Goal: Obtain resource: Download file/media

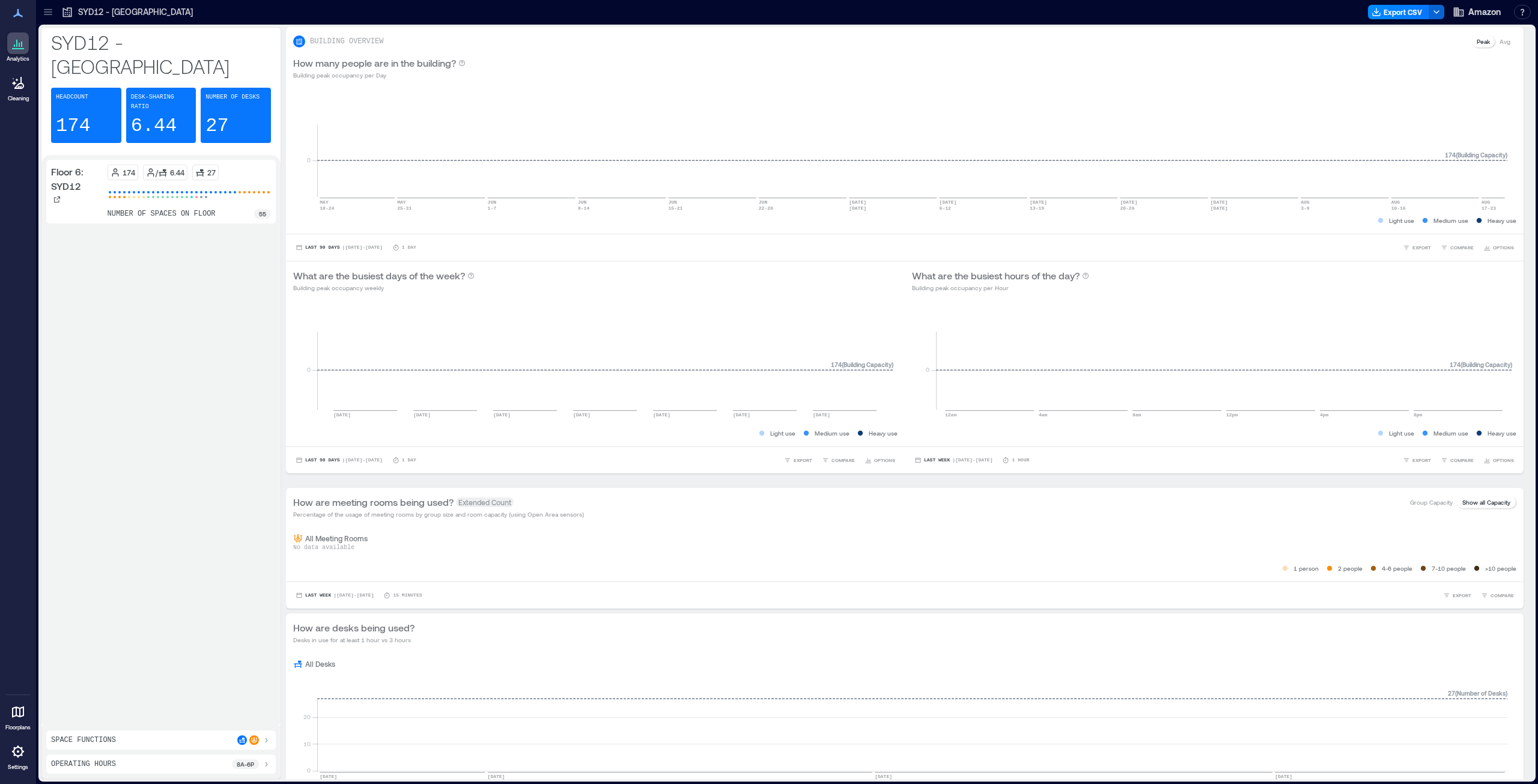
click at [48, 13] on icon at bounding box center [48, 12] width 12 height 12
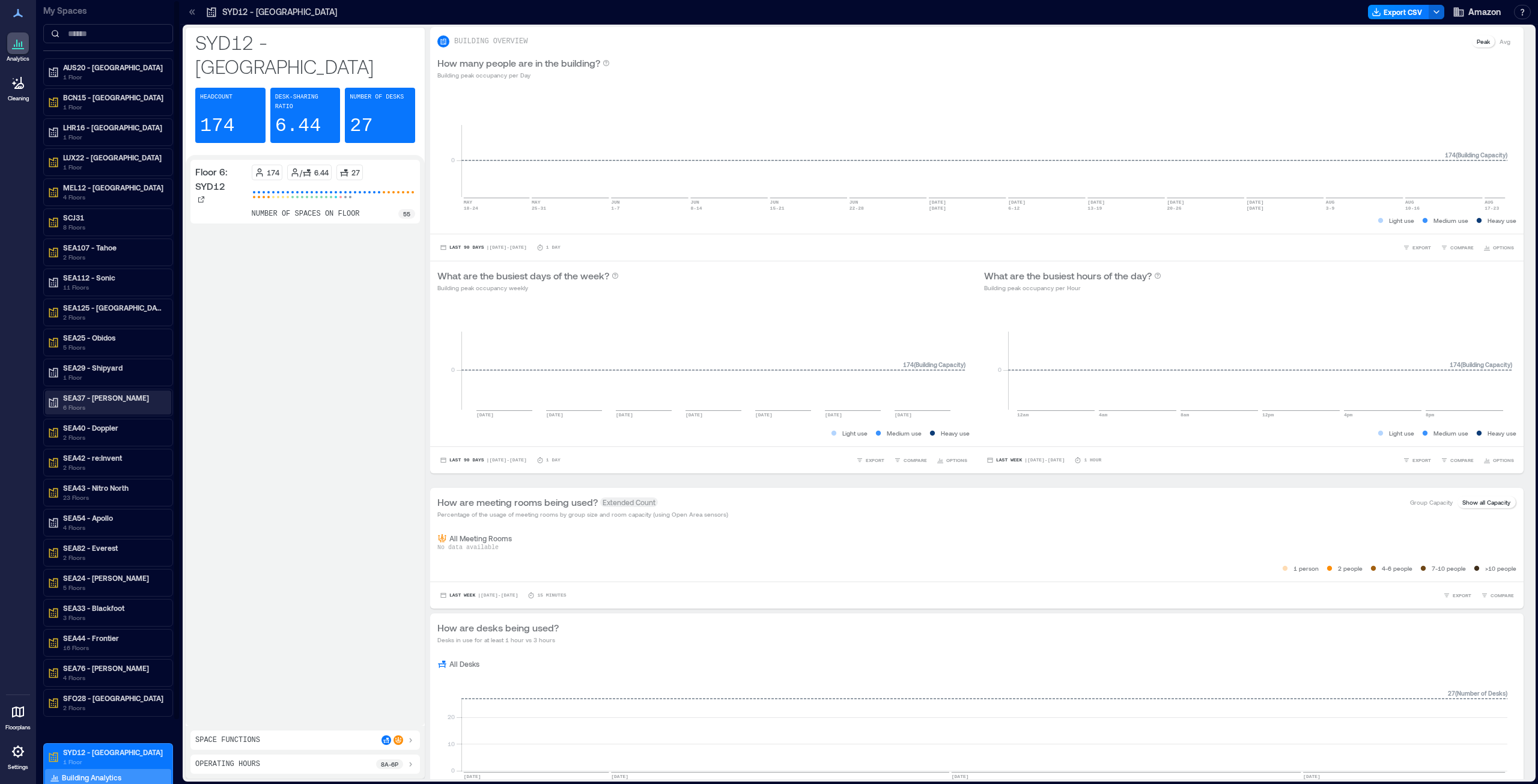
click at [101, 398] on p "SEA37 - [PERSON_NAME]" at bounding box center [113, 398] width 101 height 9
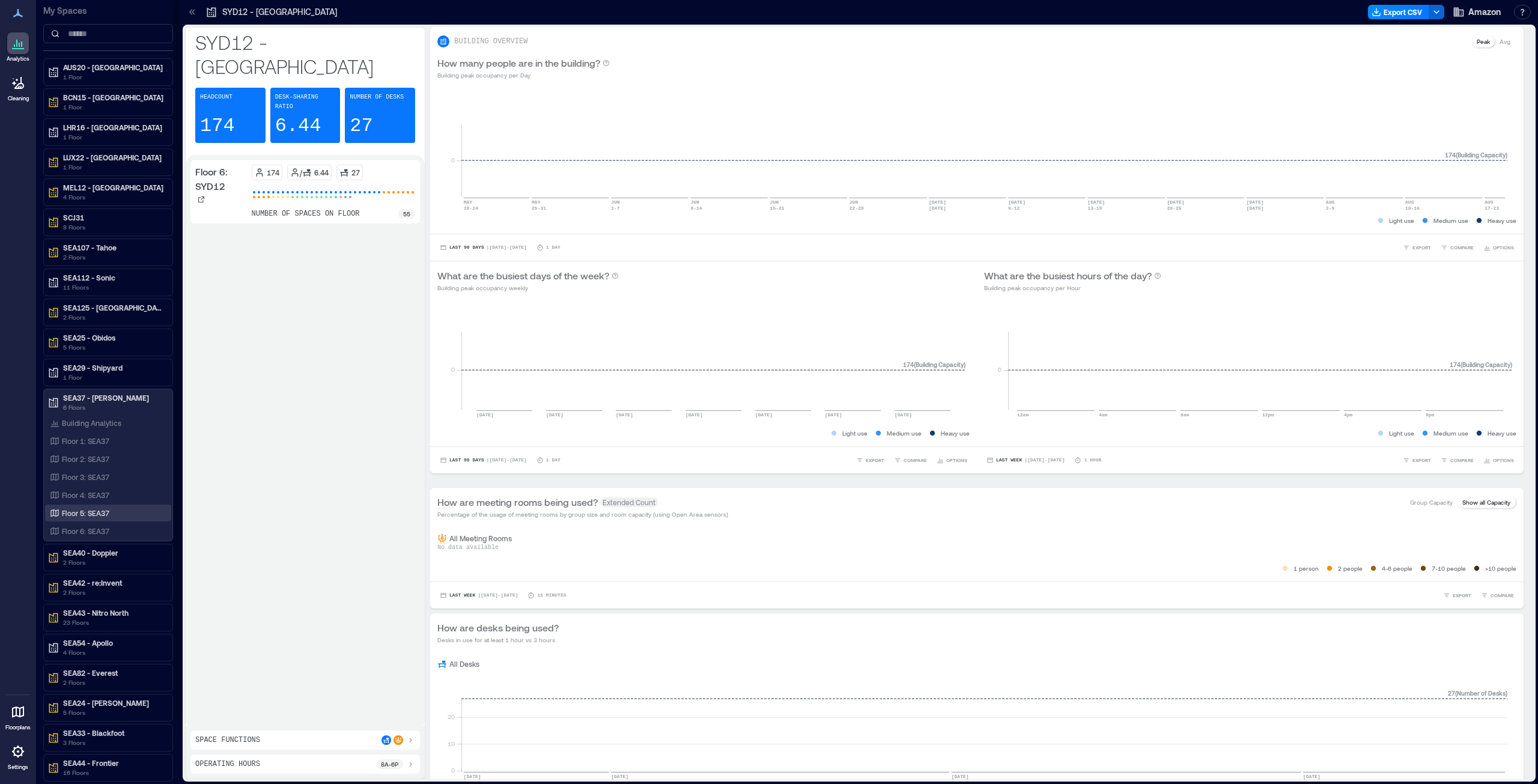
click at [92, 398] on p "Floor 5: SEA37" at bounding box center [85, 513] width 47 height 9
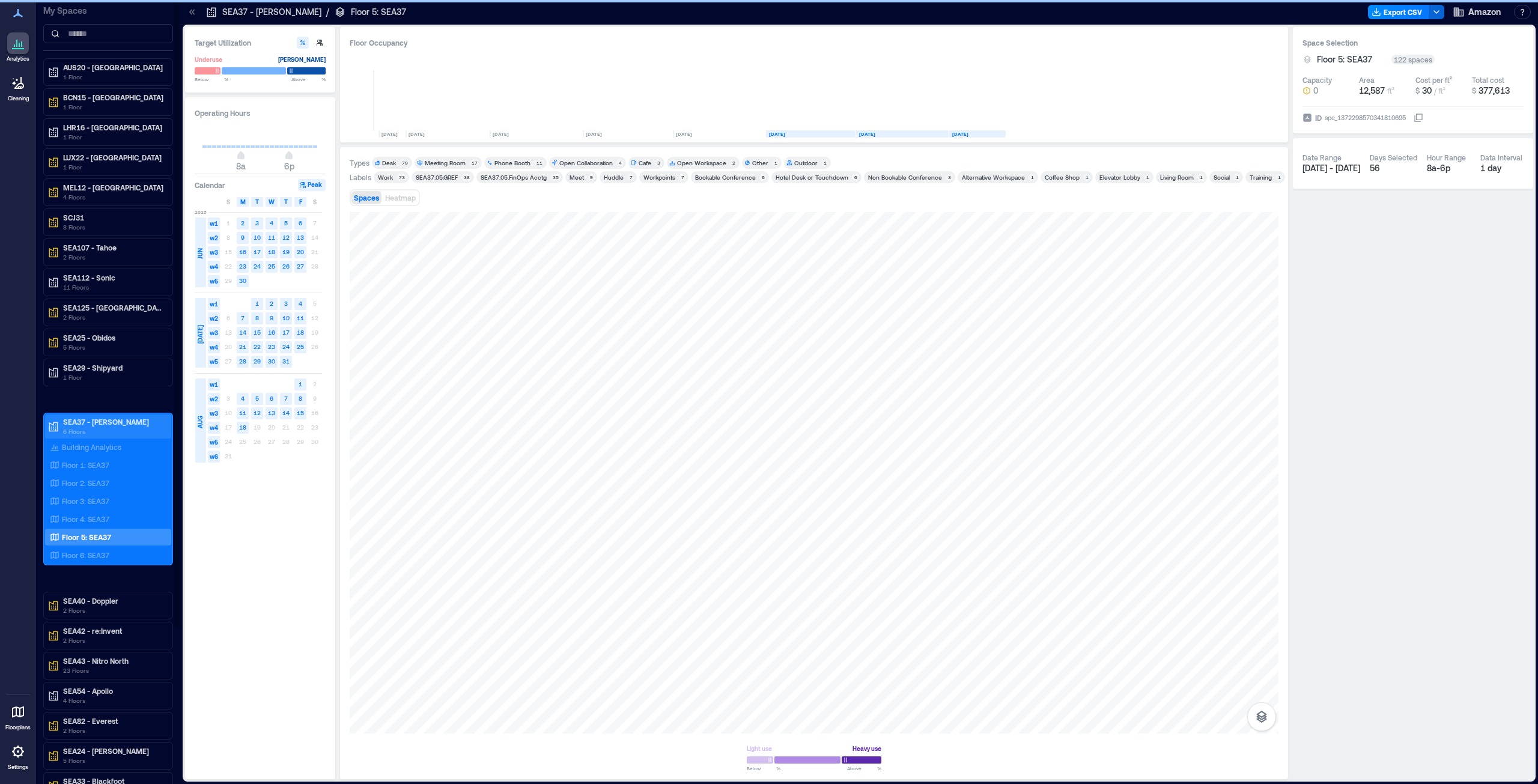
click at [114, 398] on p "SEA37 - [PERSON_NAME]" at bounding box center [113, 422] width 101 height 9
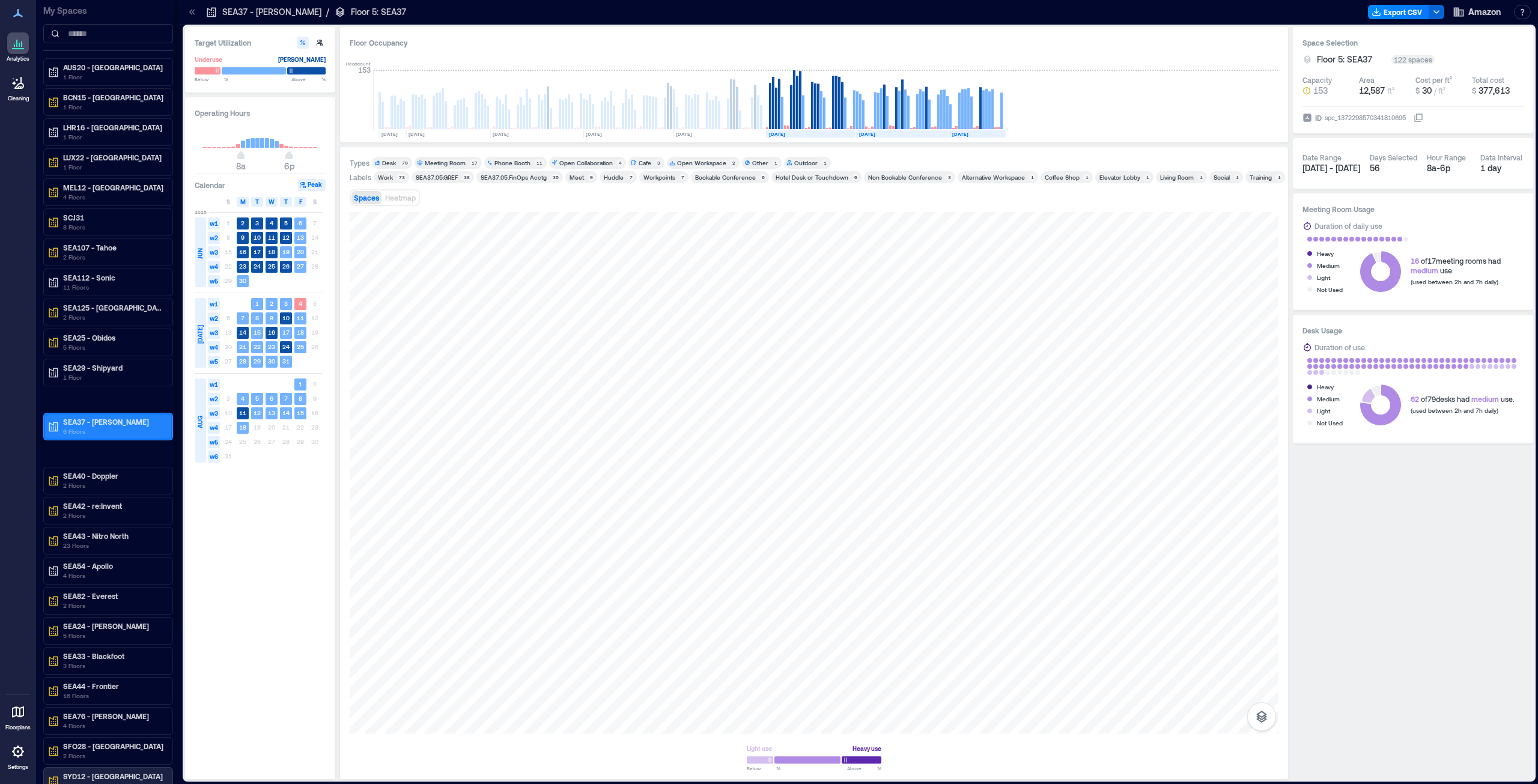
click at [82, 398] on p "6 Floors" at bounding box center [113, 431] width 101 height 9
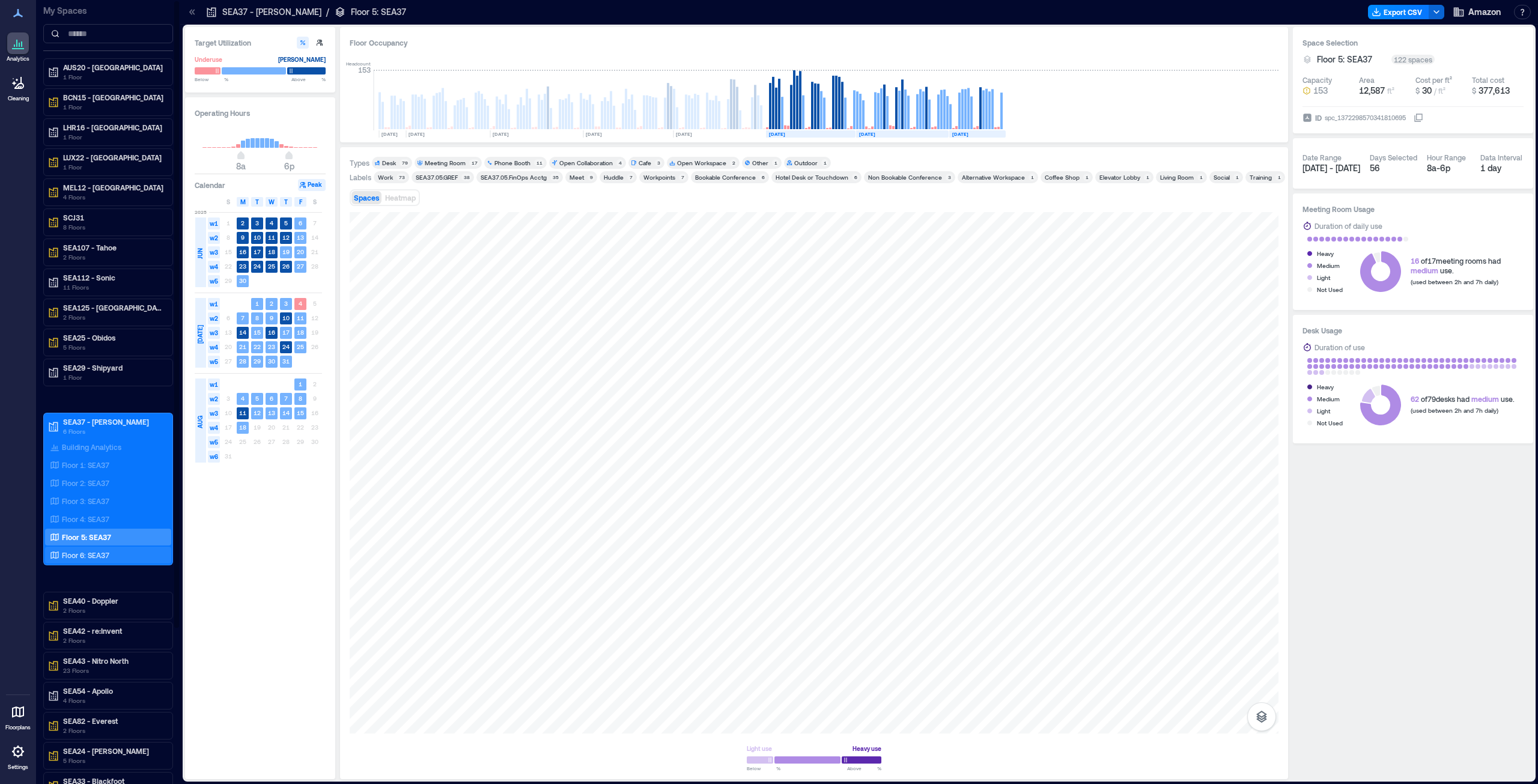
click at [87, 398] on p "Floor 6: SEA37" at bounding box center [85, 555] width 47 height 9
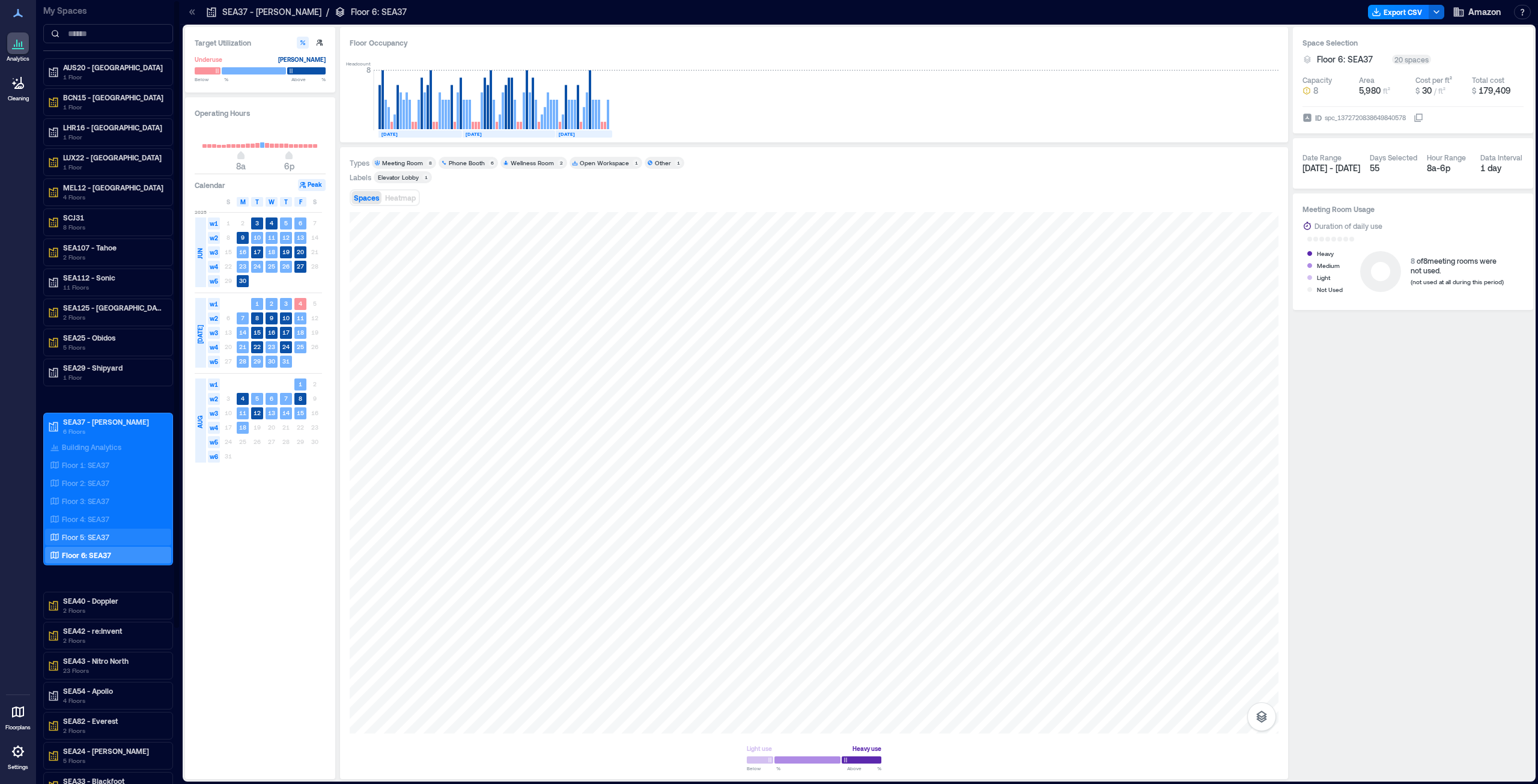
click at [94, 398] on p "Floor 5: SEA37" at bounding box center [85, 537] width 47 height 9
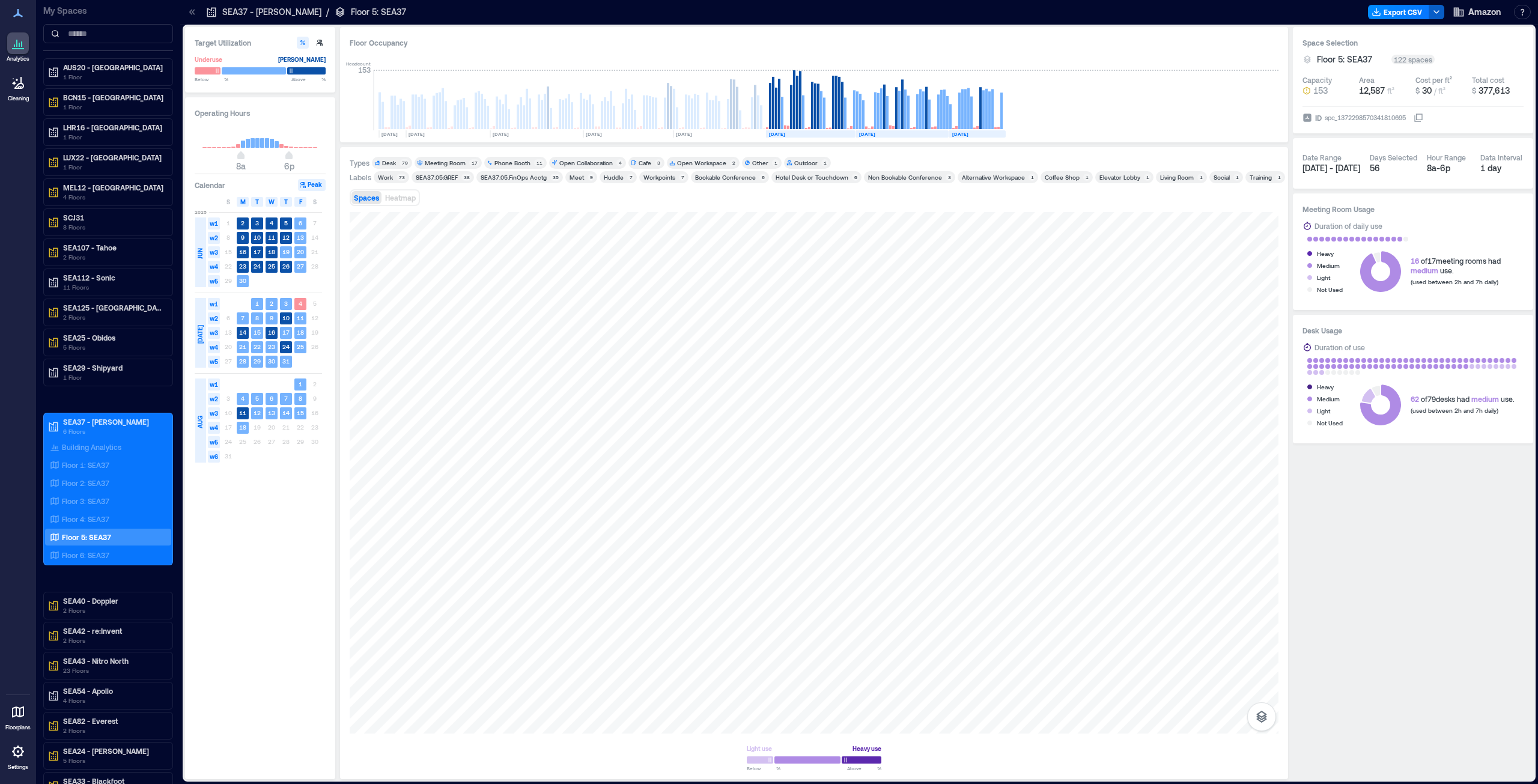
click at [769, 10] on icon "button" at bounding box center [1437, 12] width 9 height 9
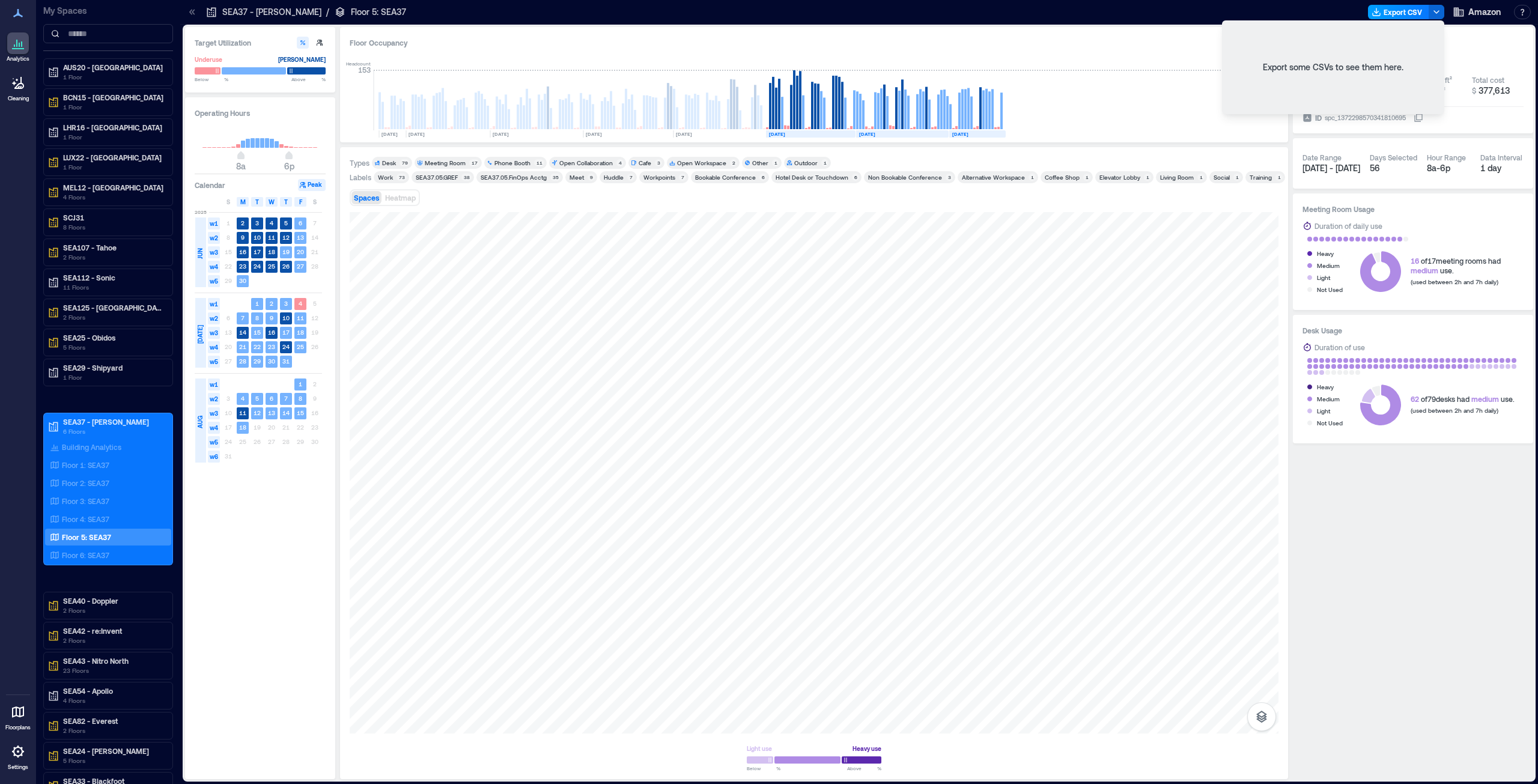
click at [769, 15] on button "Export CSV" at bounding box center [1399, 12] width 61 height 15
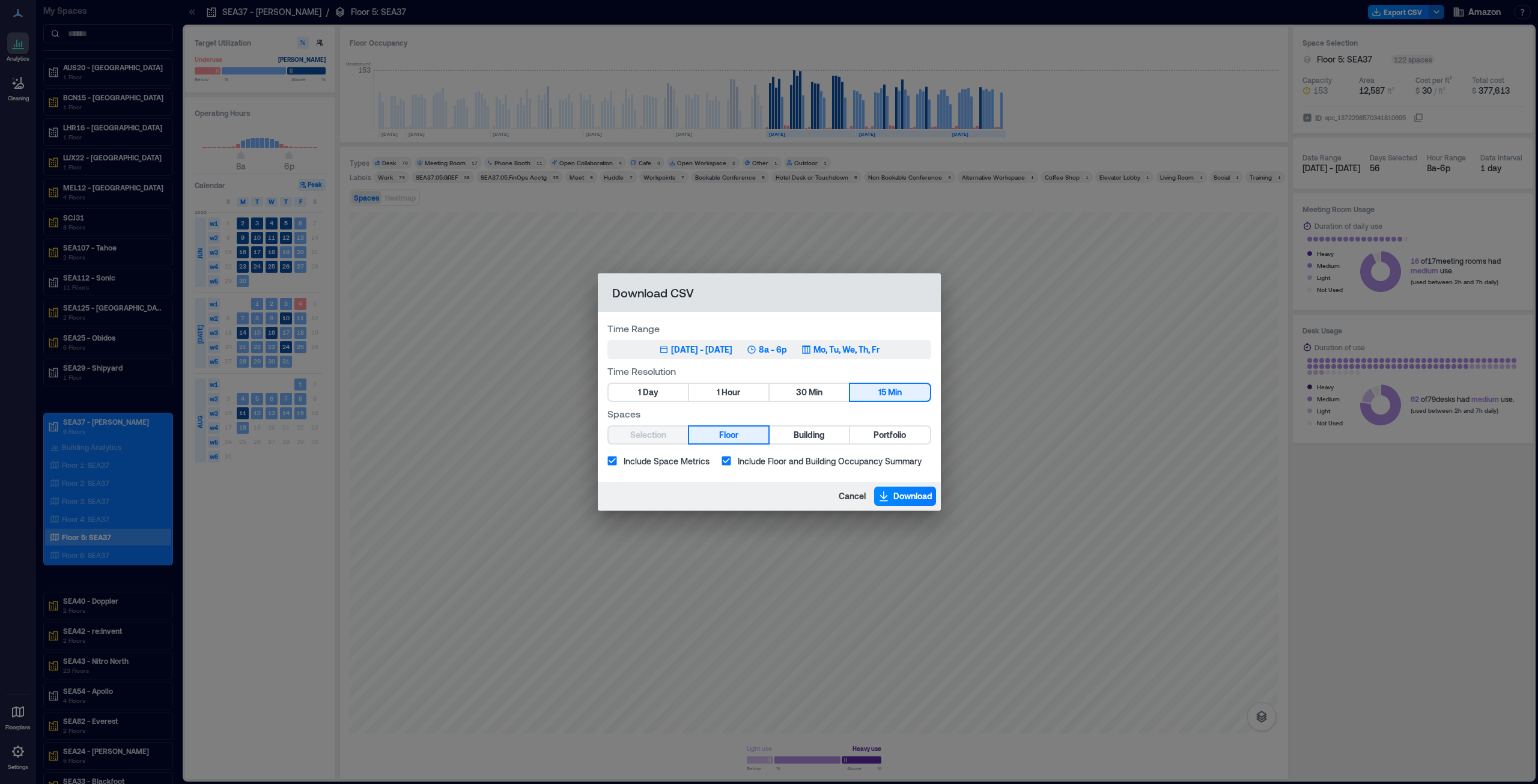
click at [692, 350] on div "[DATE] - [DATE]" at bounding box center [702, 350] width 61 height 12
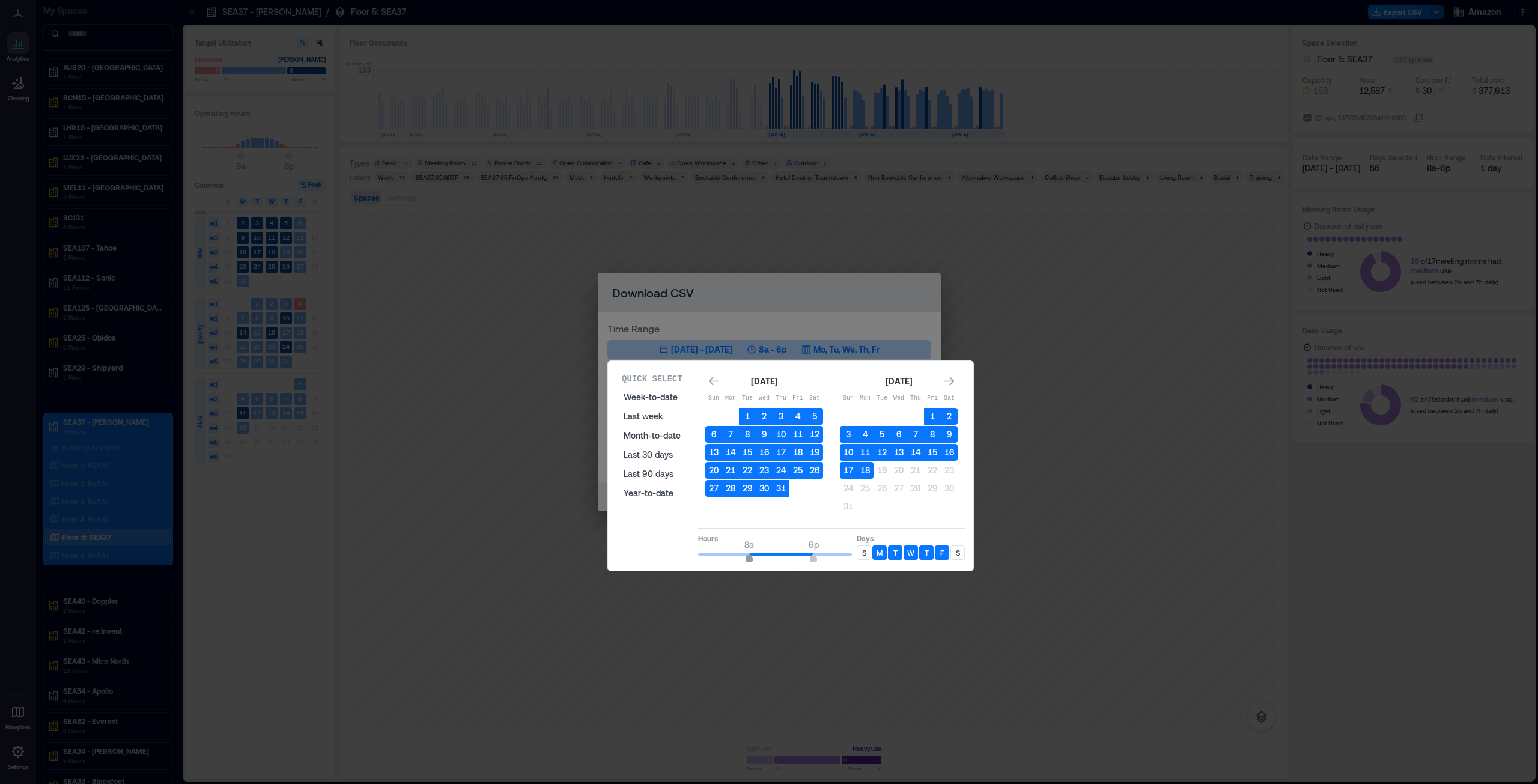
type input "*"
drag, startPoint x: 749, startPoint y: 561, endPoint x: 741, endPoint y: 560, distance: 8.1
click at [741, 398] on span "7a" at bounding box center [744, 559] width 7 height 5
type input "**"
click at [769, 398] on span "7p" at bounding box center [820, 559] width 7 height 5
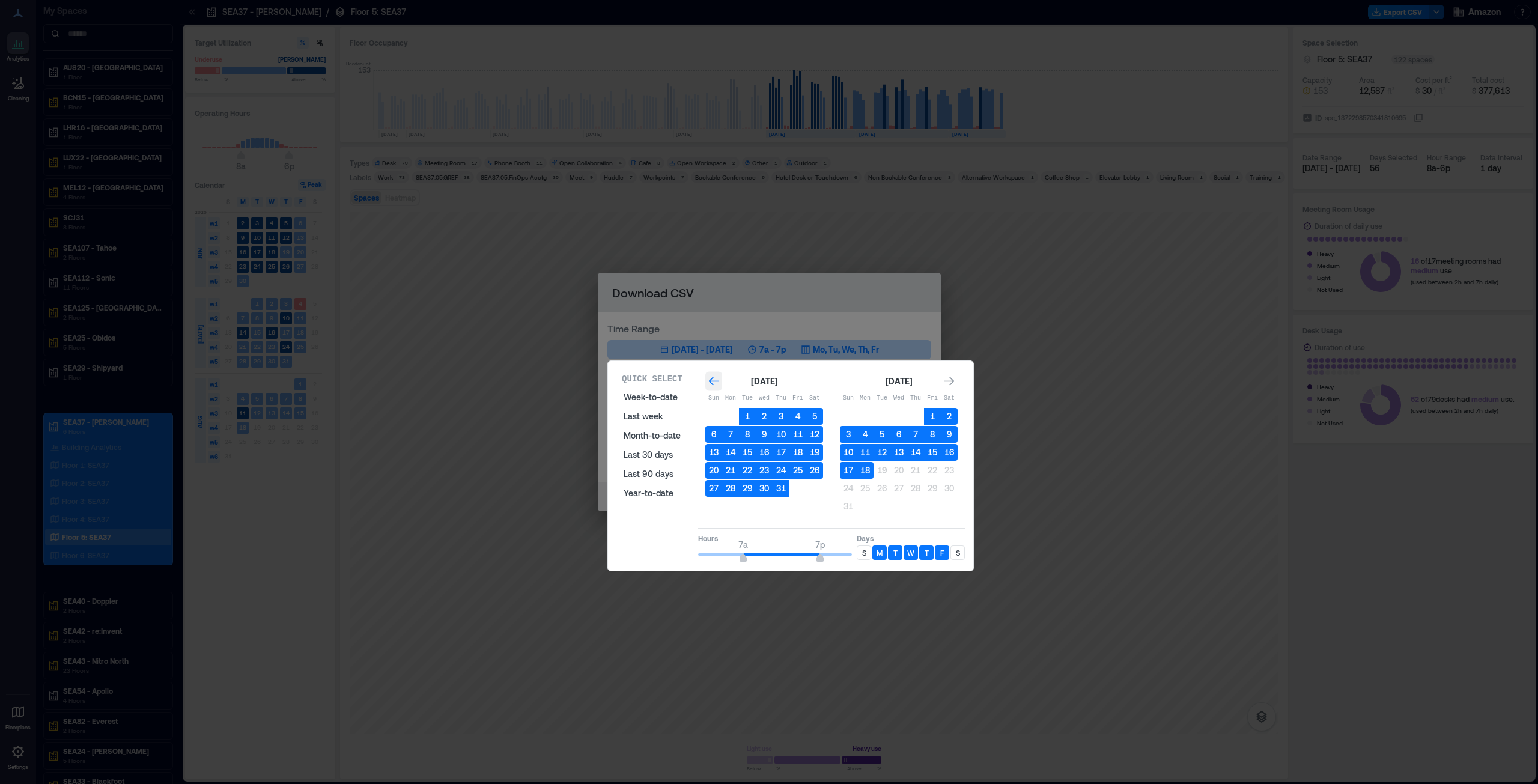
click at [711, 382] on icon "Go to previous month" at bounding box center [713, 381] width 10 height 9
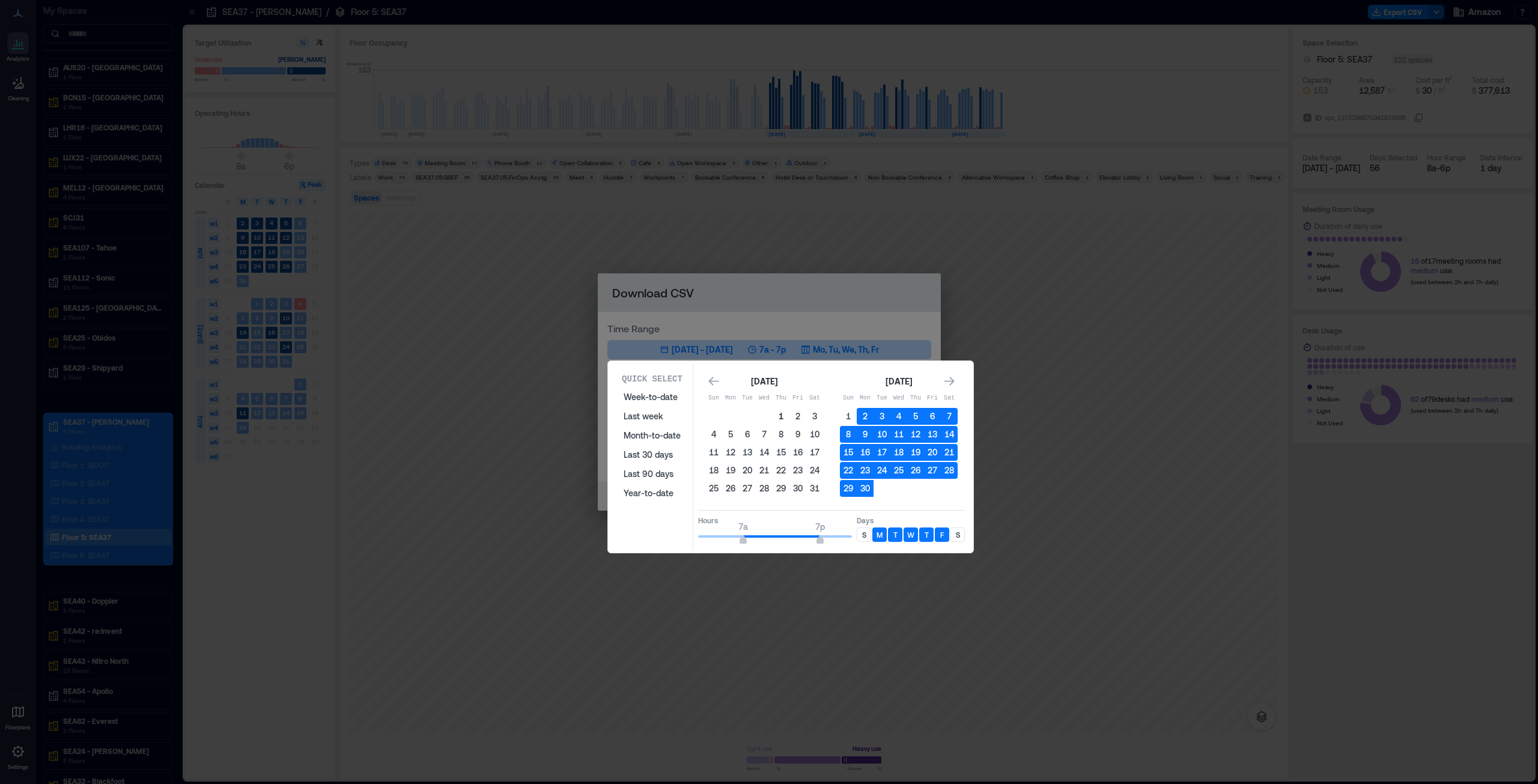
click at [769, 398] on button "1" at bounding box center [781, 416] width 17 height 17
click at [769, 382] on icon "Go to next month" at bounding box center [949, 381] width 12 height 12
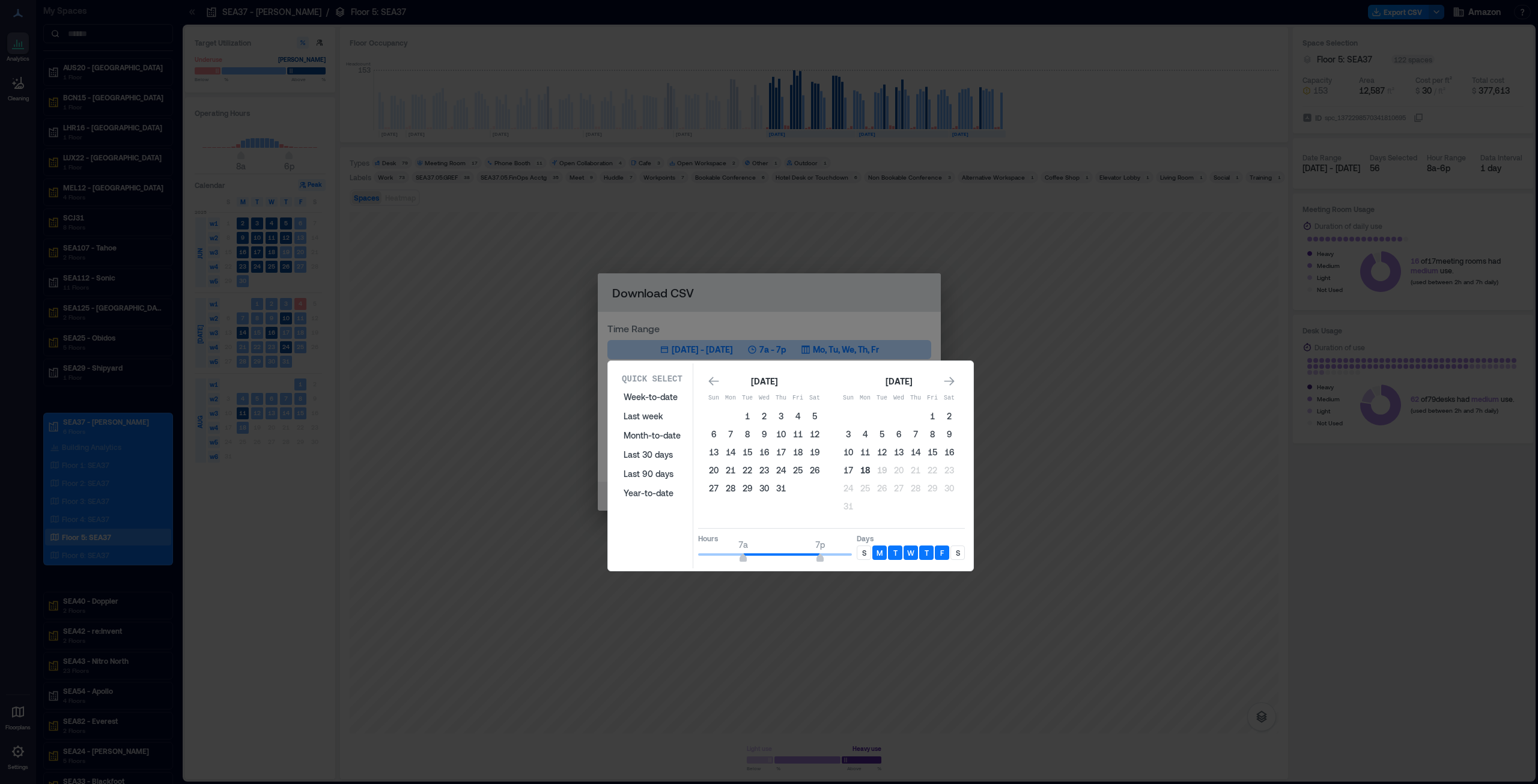
click at [769, 398] on button "18" at bounding box center [865, 470] width 17 height 17
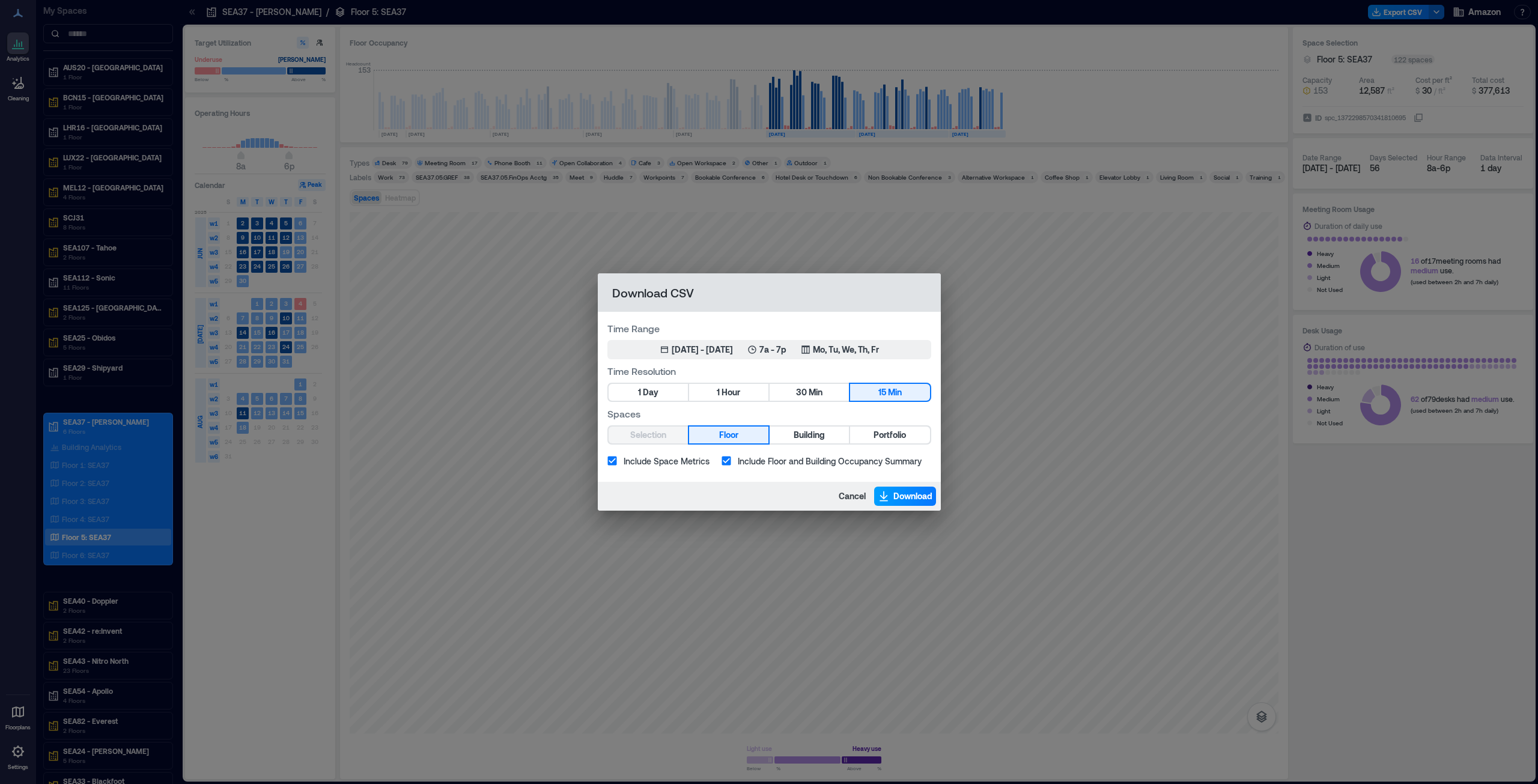
click at [769, 398] on span "Download" at bounding box center [913, 495] width 39 height 12
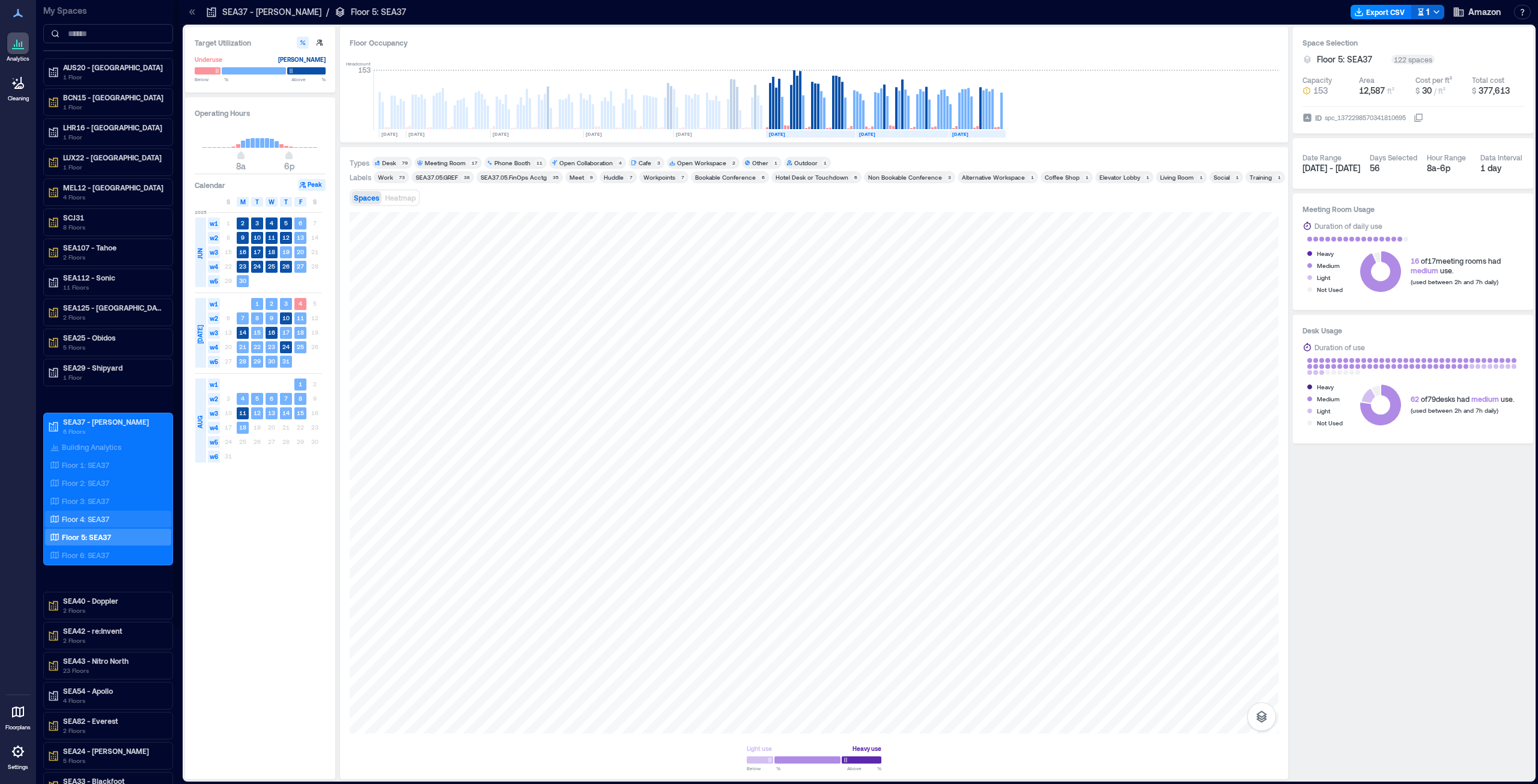
click at [76, 398] on p "Floor 4: SEA37" at bounding box center [85, 519] width 47 height 9
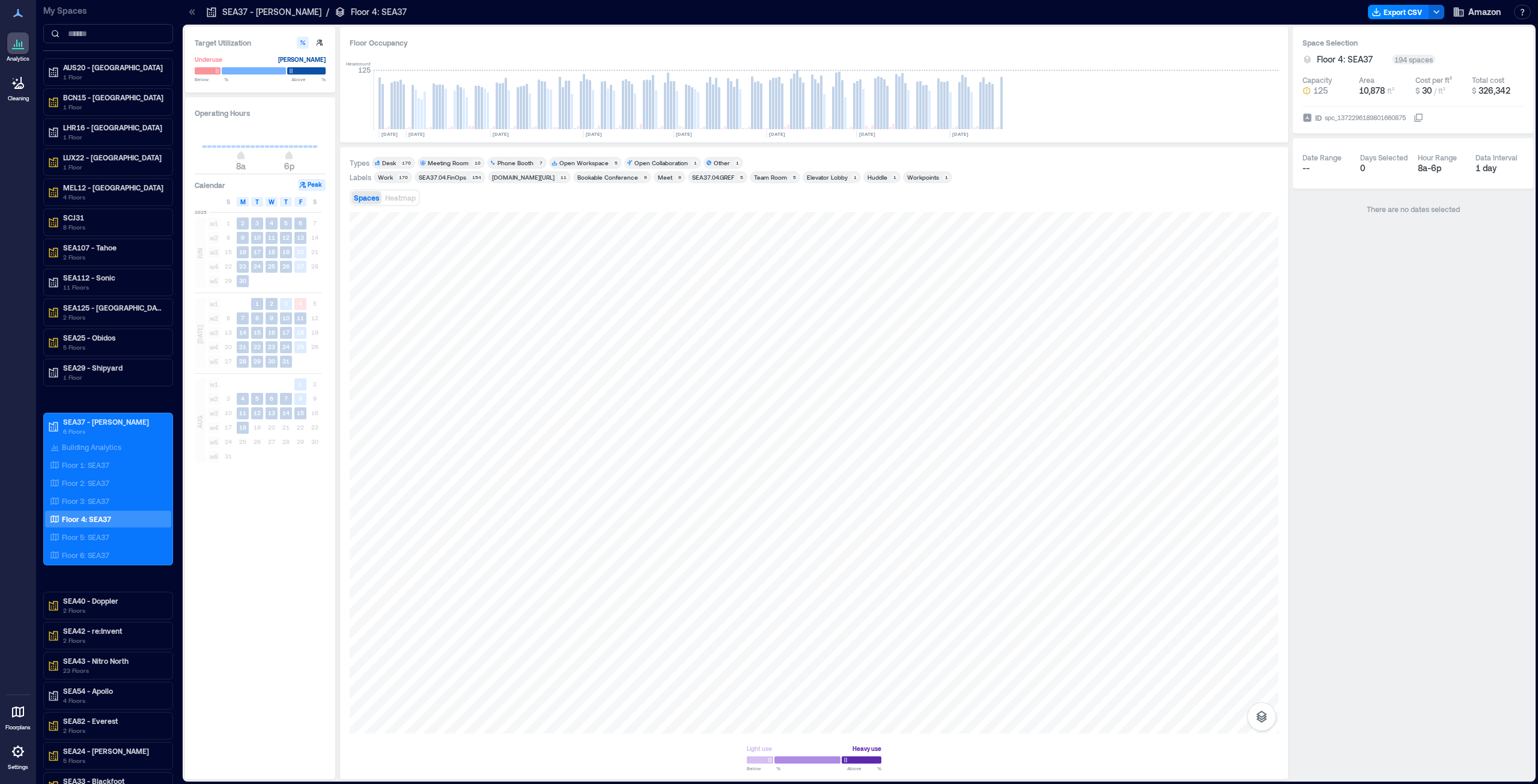
click at [769, 93] on div "Headcount 125 [DATE] [DATE] [DATE] [DATE] [DATE] [DATE] [DATE] [DATE]" at bounding box center [814, 93] width 929 height 79
click at [769, 14] on icon "button" at bounding box center [1437, 12] width 9 height 9
click at [769, 11] on button "Export CSV" at bounding box center [1399, 12] width 61 height 15
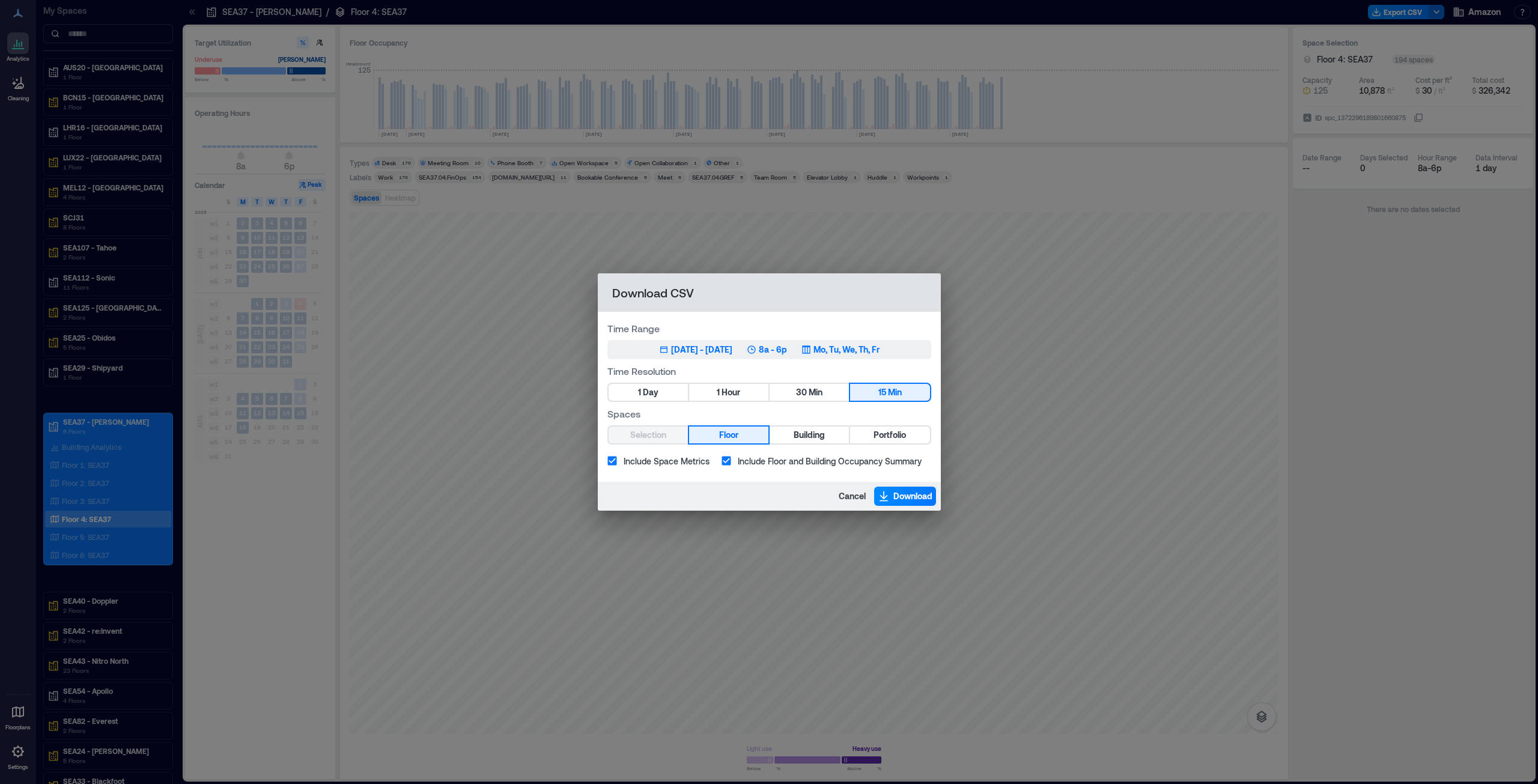
click at [758, 352] on div "May 19, 2025 - [DATE] 8a - 6p Mo, Tu, We, Th, Fr" at bounding box center [769, 350] width 221 height 12
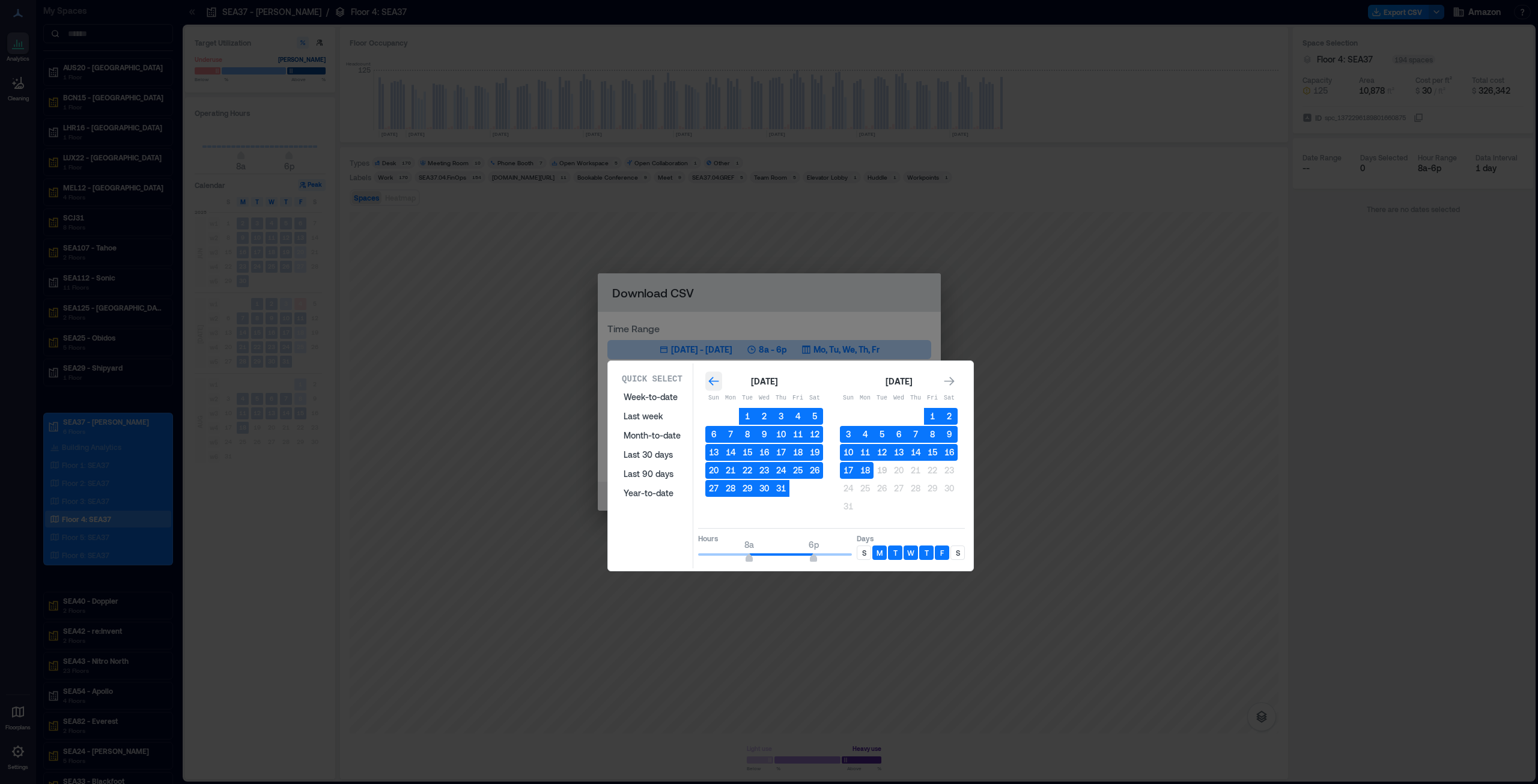
click at [709, 377] on icon "Go to previous month" at bounding box center [713, 381] width 12 height 12
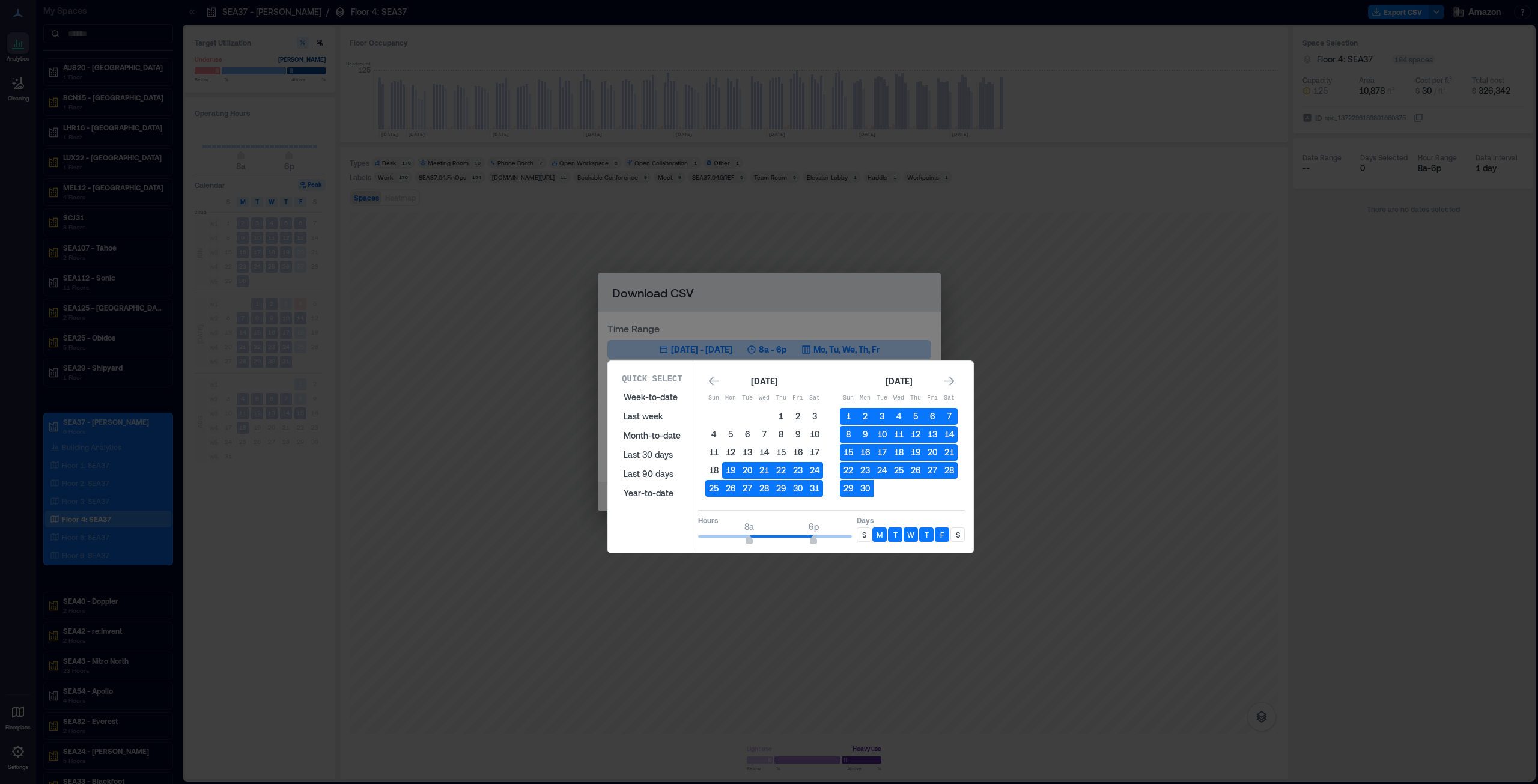
click at [769, 398] on button "1" at bounding box center [781, 416] width 17 height 17
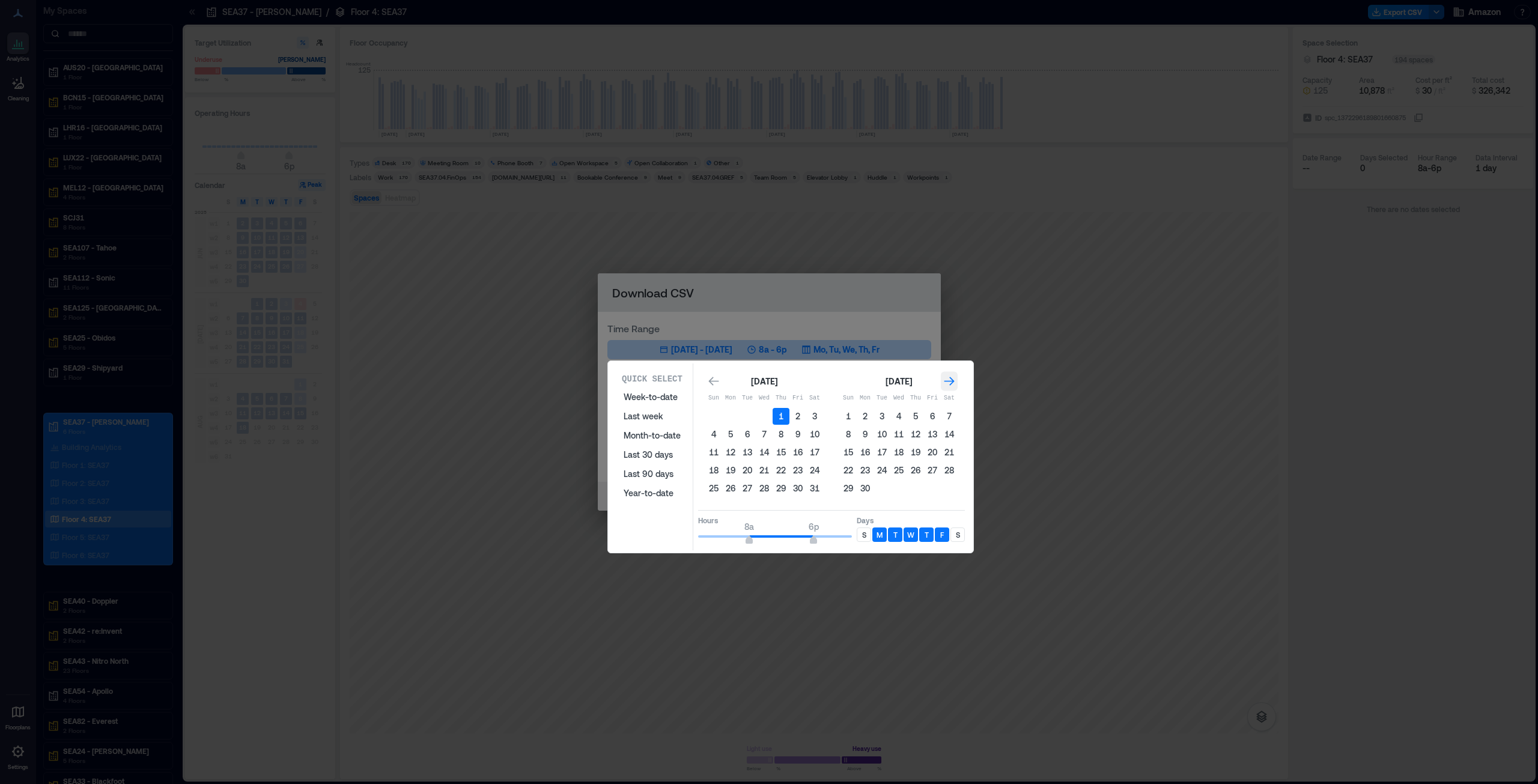
drag, startPoint x: 950, startPoint y: 380, endPoint x: 948, endPoint y: 386, distance: 6.3
click at [769, 380] on icon "Go to next month" at bounding box center [949, 381] width 12 height 12
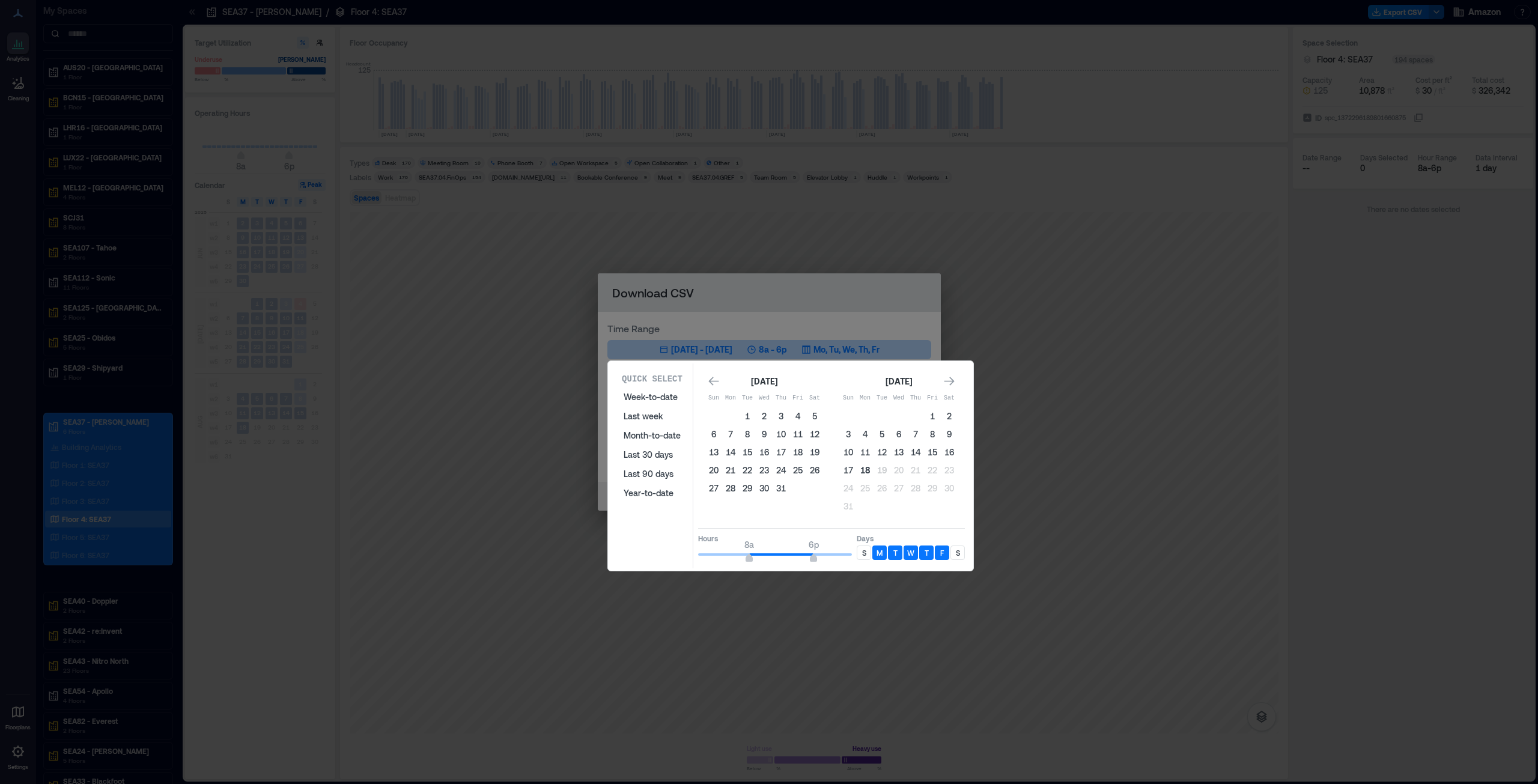
click at [769, 398] on button "18" at bounding box center [865, 470] width 17 height 17
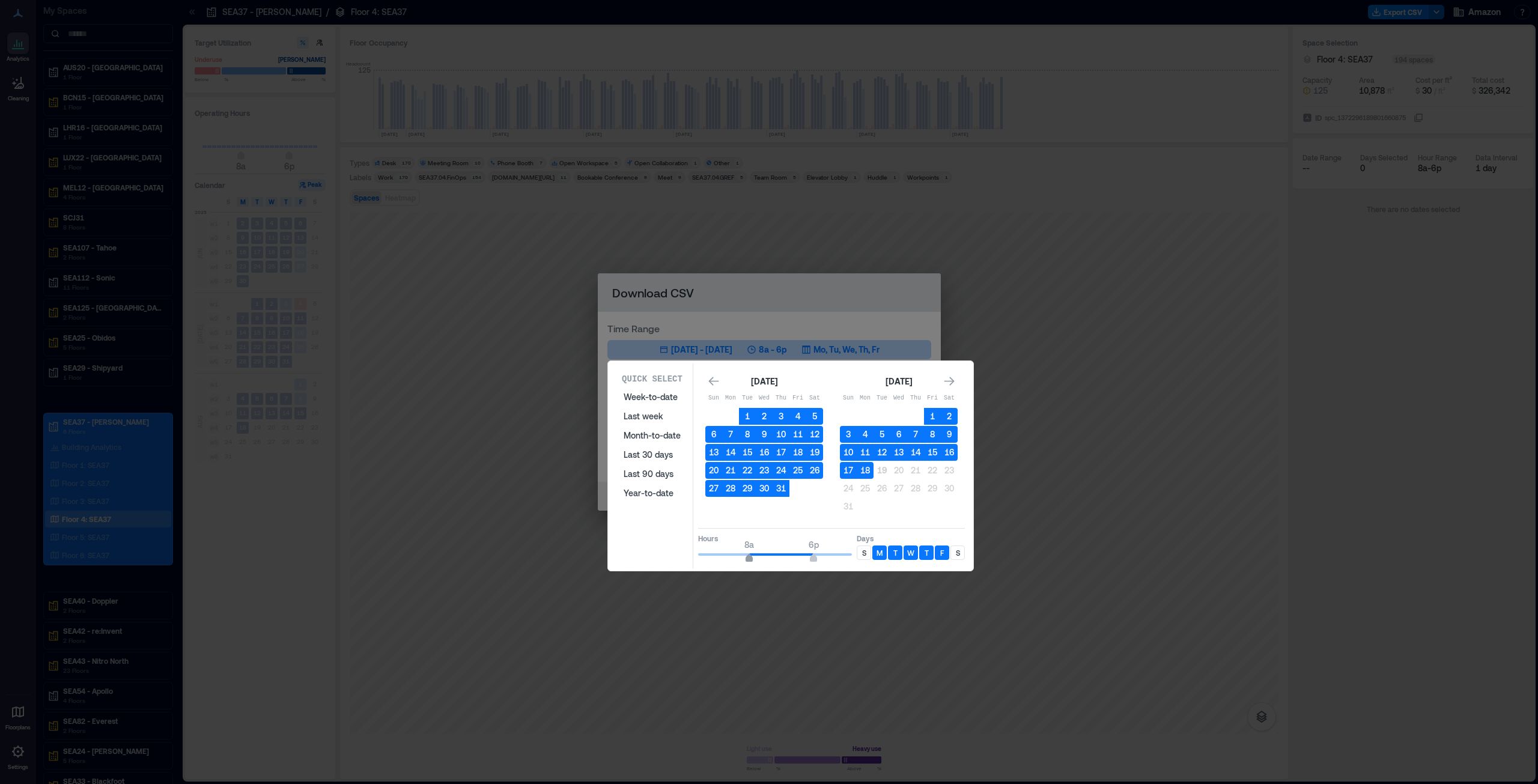
type input "*"
click at [745, 398] on span "7a" at bounding box center [744, 559] width 7 height 5
type input "**"
click at [769, 398] on span at bounding box center [781, 554] width 77 height 3
click at [769, 372] on div "[DATE] Sun Mon Tue Wed Thu Fri Sat 1 2 3 4 5 6 7 8 9 10 11 12 13 14 15 16 17 18…" at bounding box center [831, 445] width 267 height 156
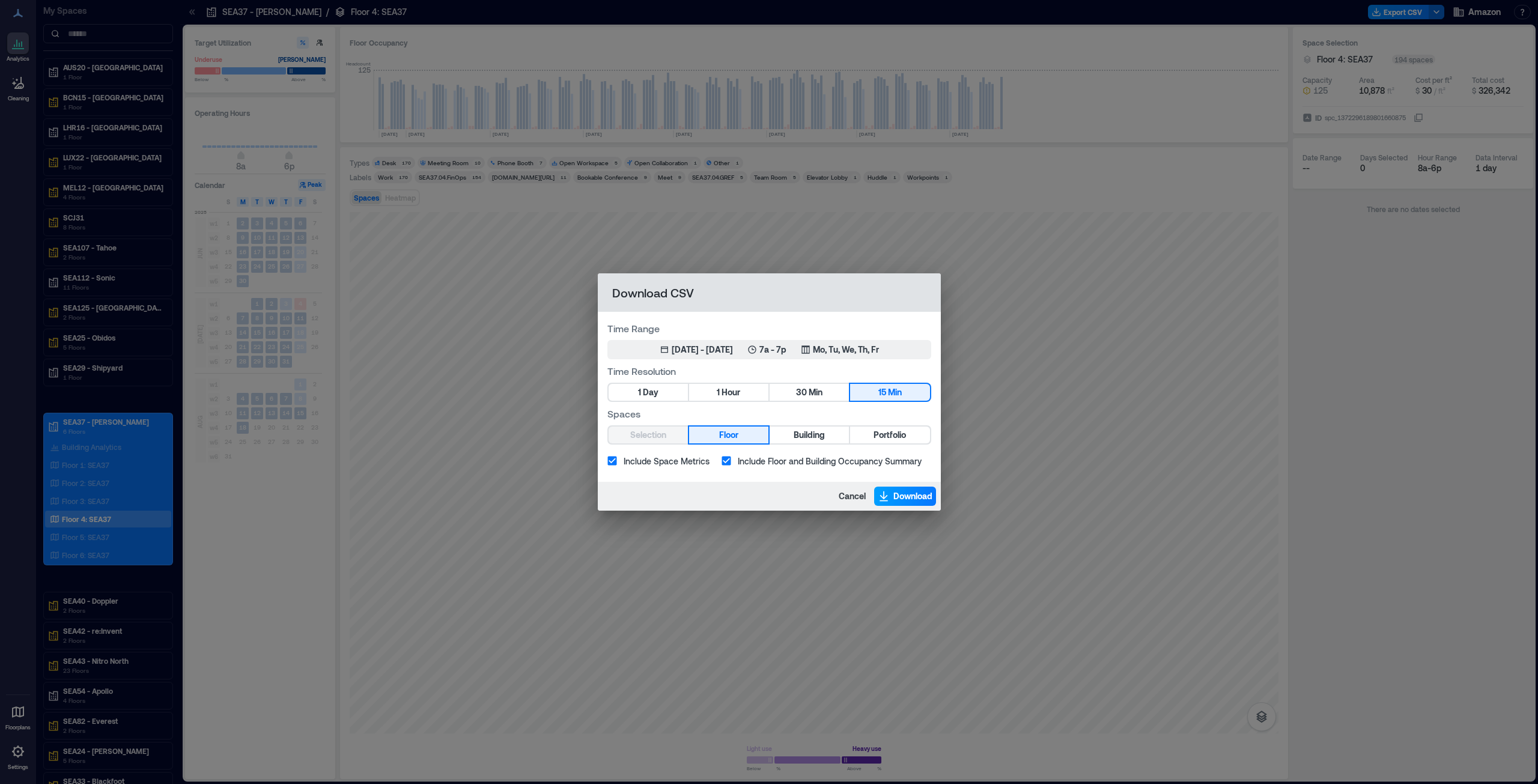
click at [769, 398] on span "Download" at bounding box center [913, 495] width 39 height 12
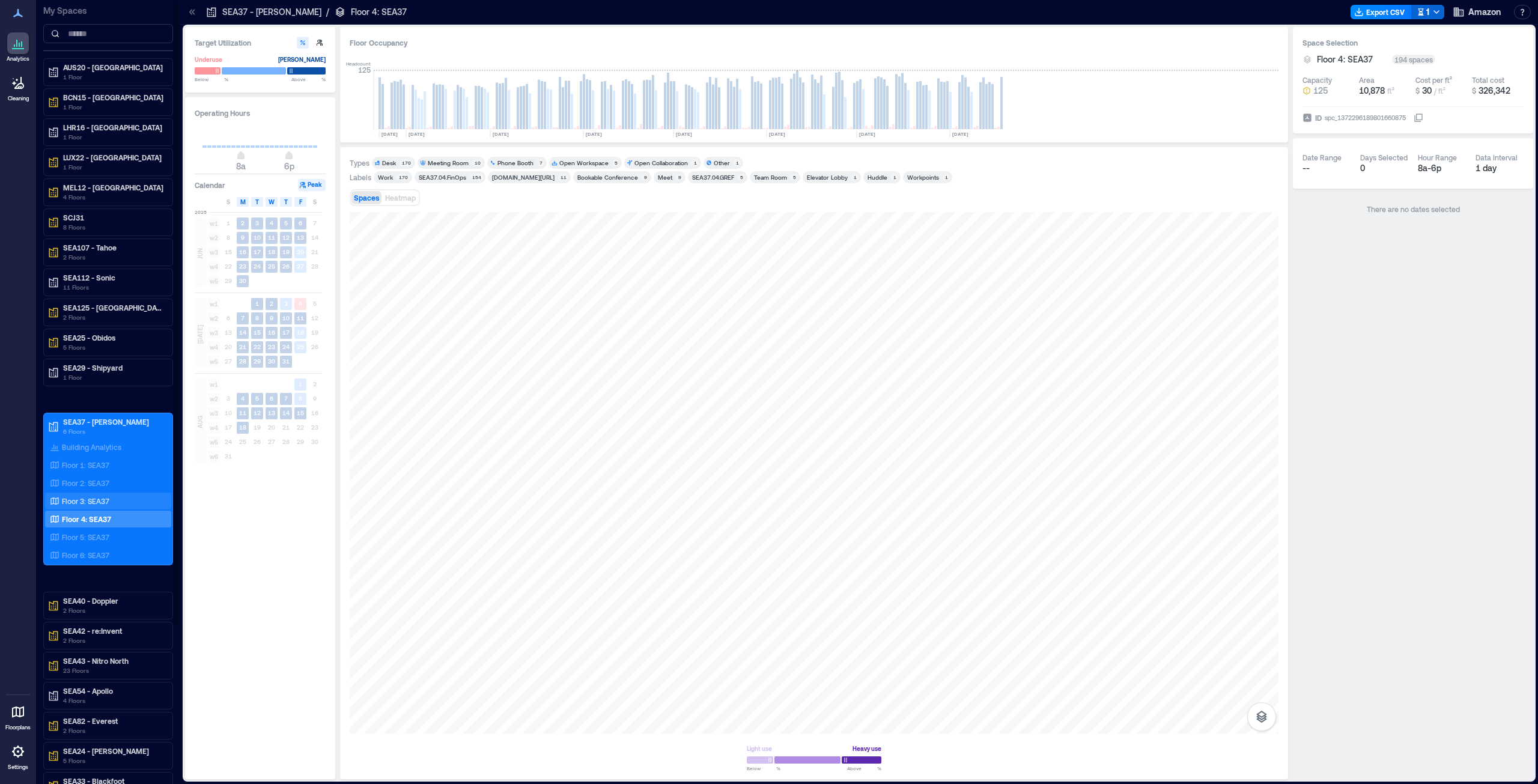
click at [93, 398] on p "Floor 3: SEA37" at bounding box center [85, 501] width 47 height 9
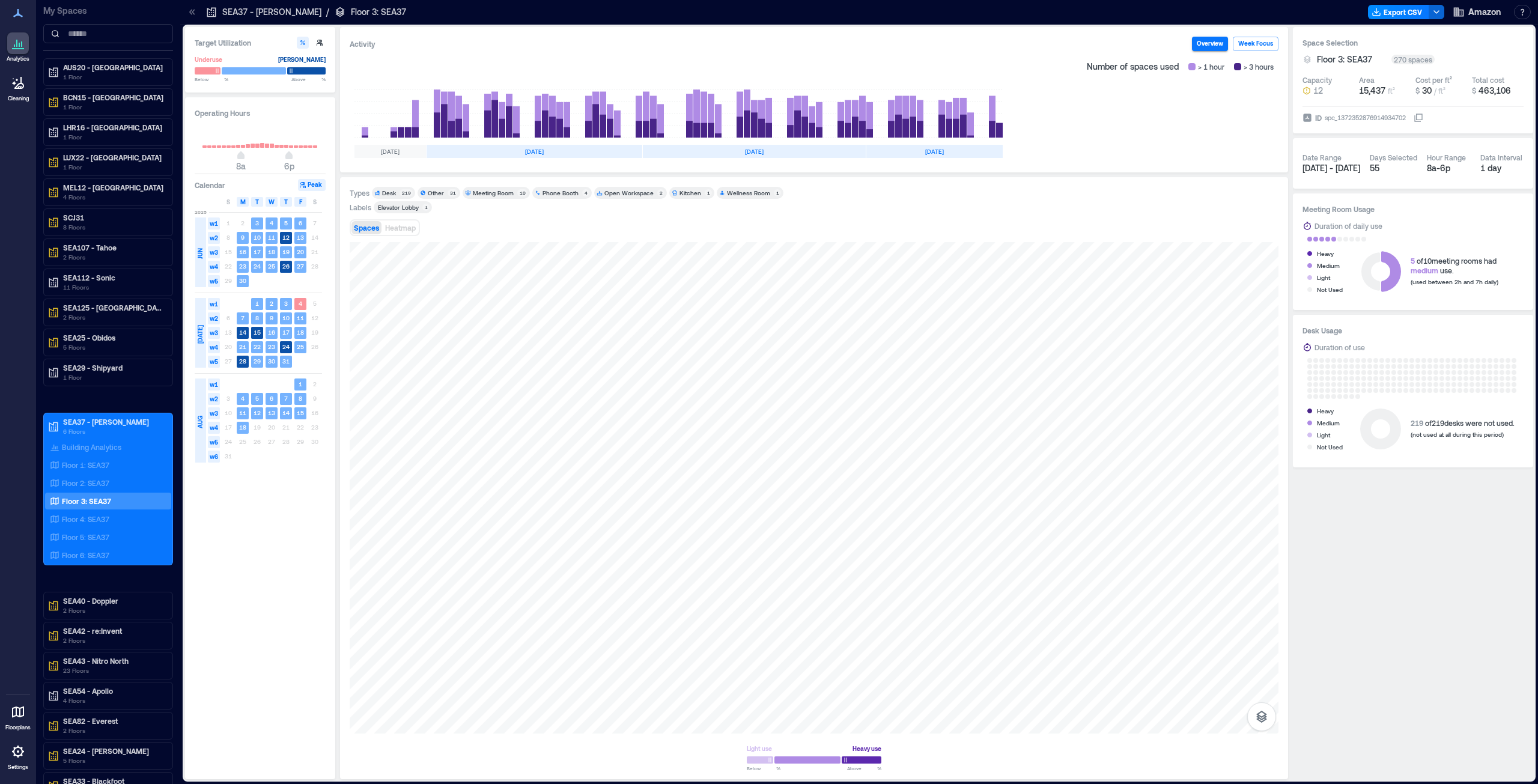
click at [769, 219] on div "Spaces Heatmap" at bounding box center [814, 228] width 929 height 24
click at [769, 13] on button "Export CSV" at bounding box center [1399, 12] width 61 height 15
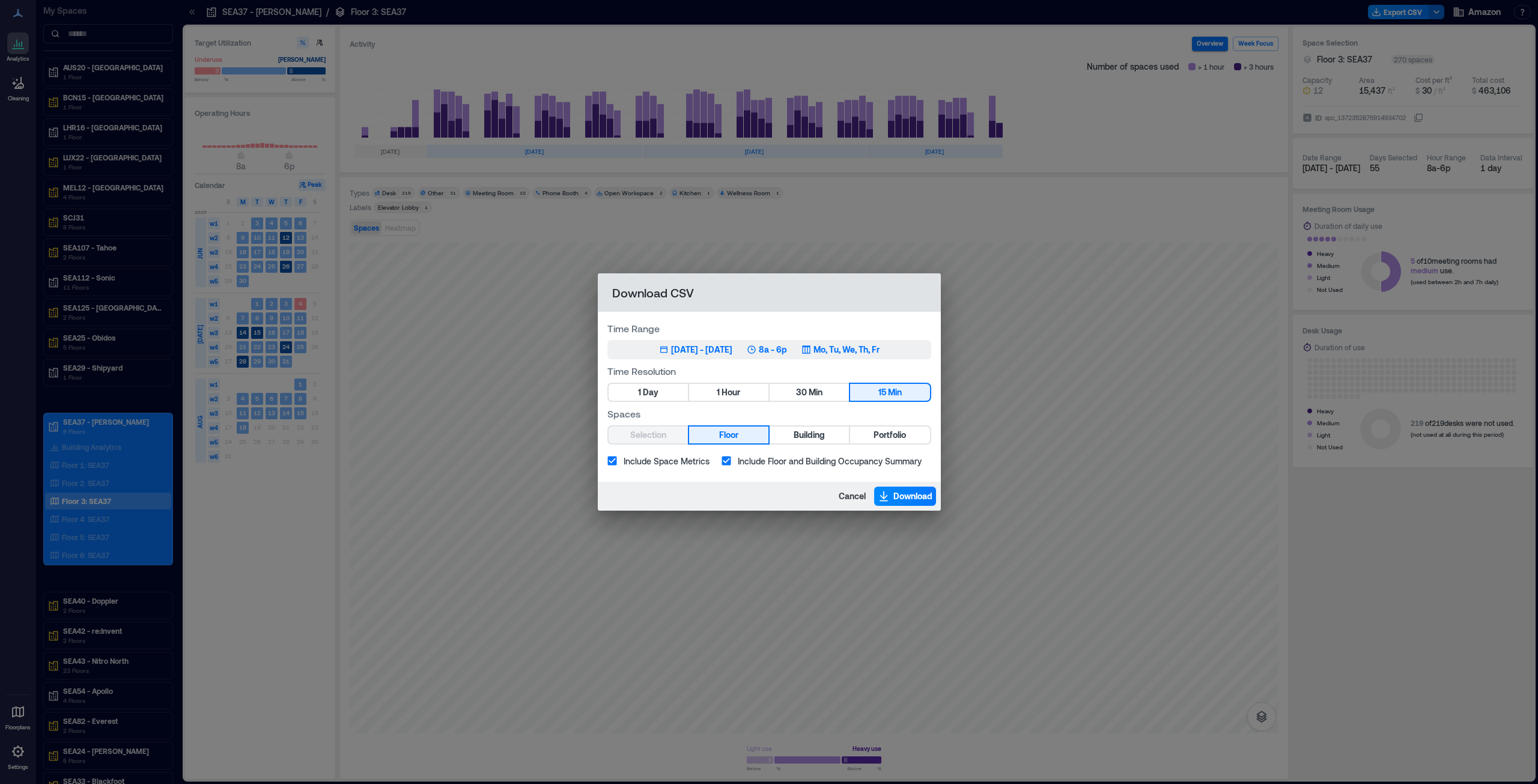
click at [769, 350] on div "8a - 6p" at bounding box center [768, 350] width 41 height 12
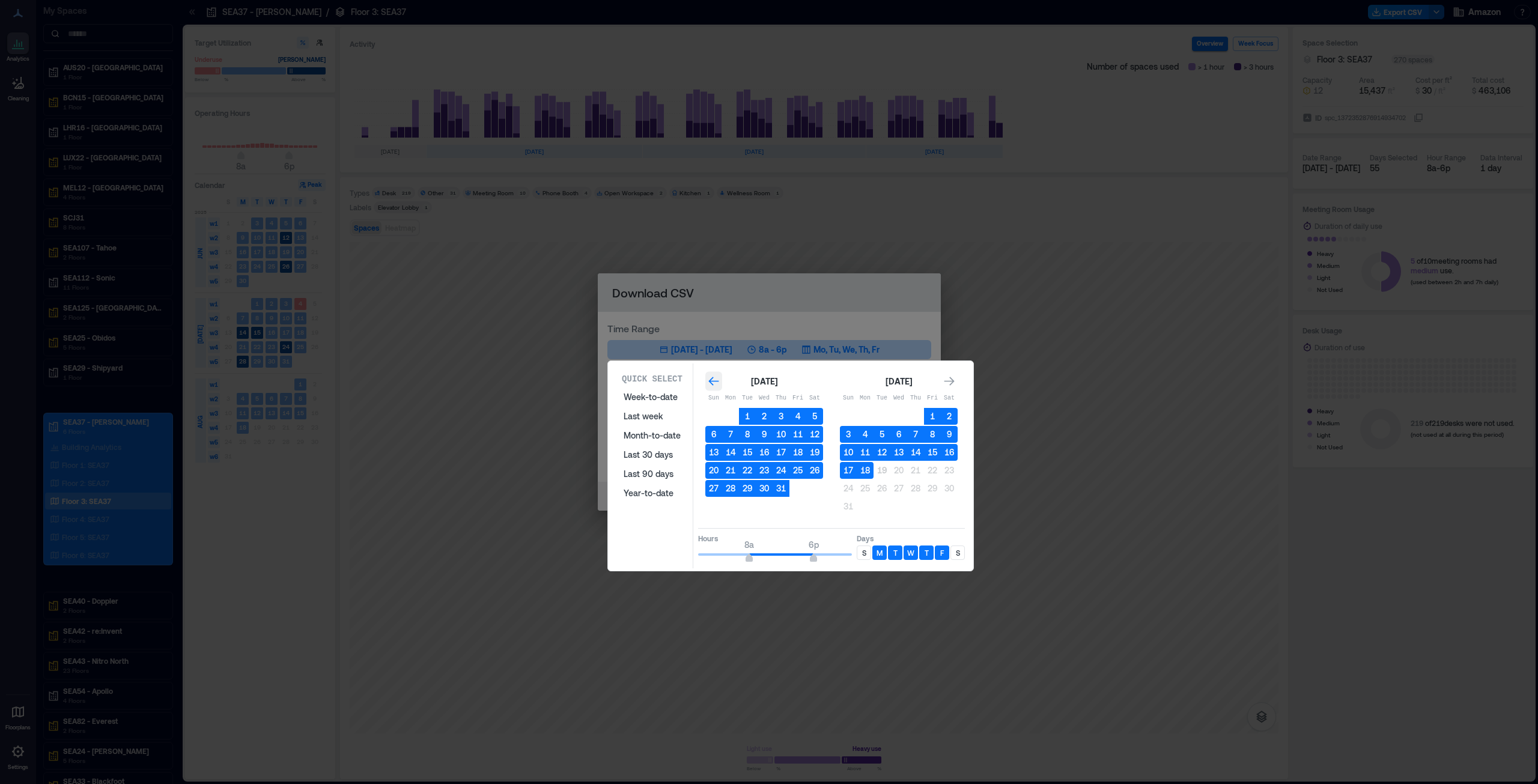
click at [710, 381] on icon "Go to previous month" at bounding box center [713, 381] width 10 height 9
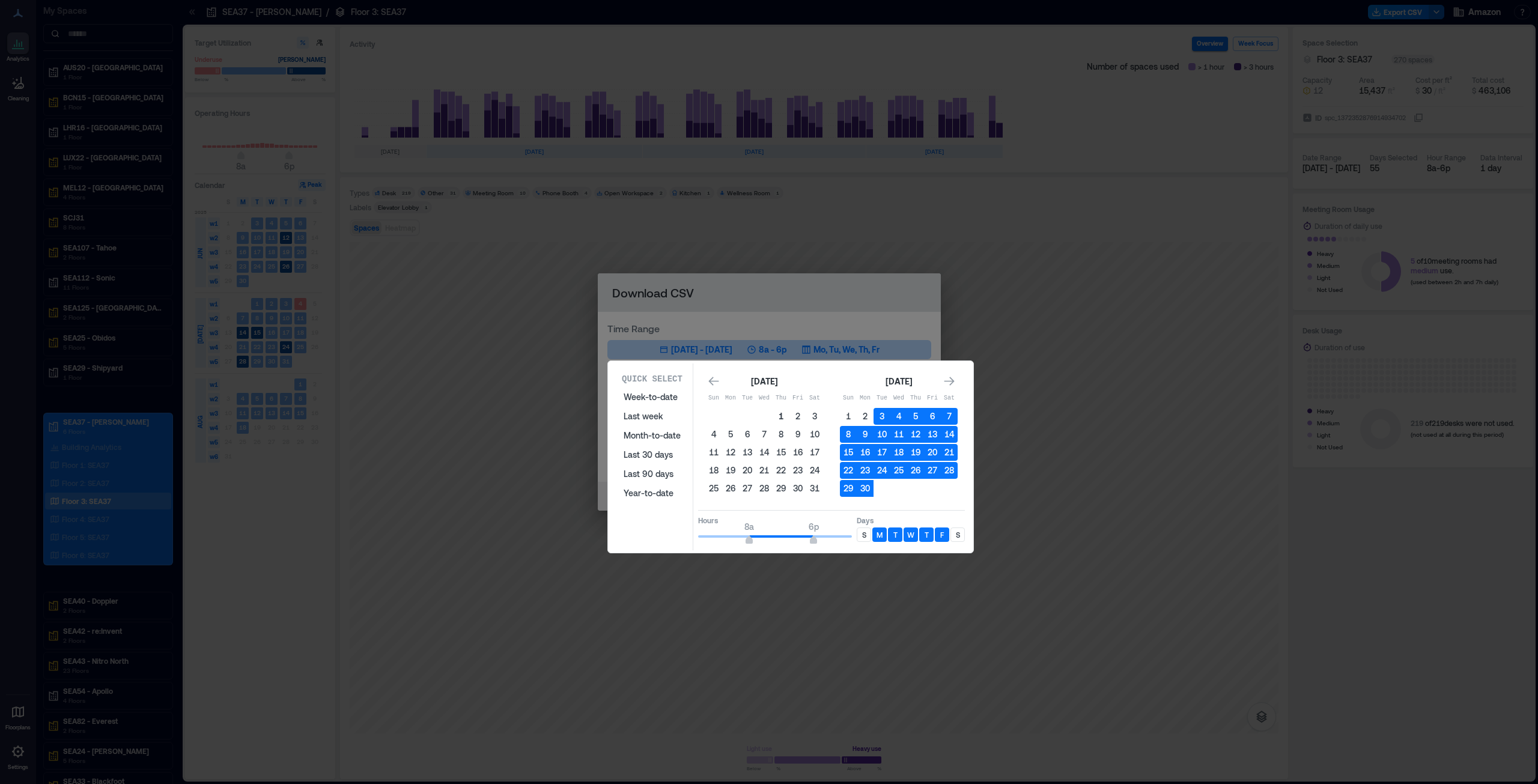
click at [769, 398] on button "1" at bounding box center [781, 416] width 17 height 17
click at [769, 381] on icon "Go to next month" at bounding box center [949, 381] width 10 height 9
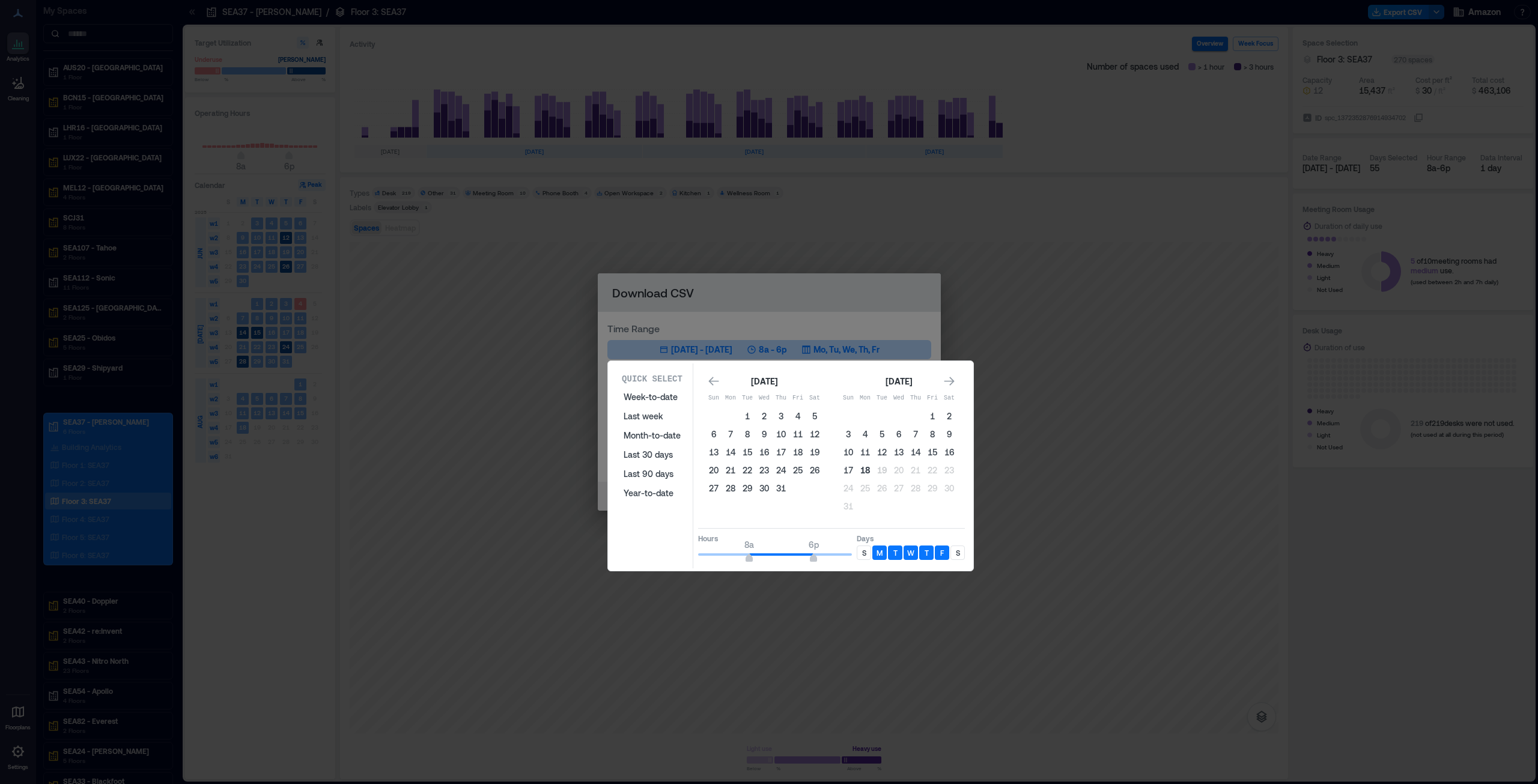
click at [769, 398] on button "18" at bounding box center [865, 470] width 17 height 17
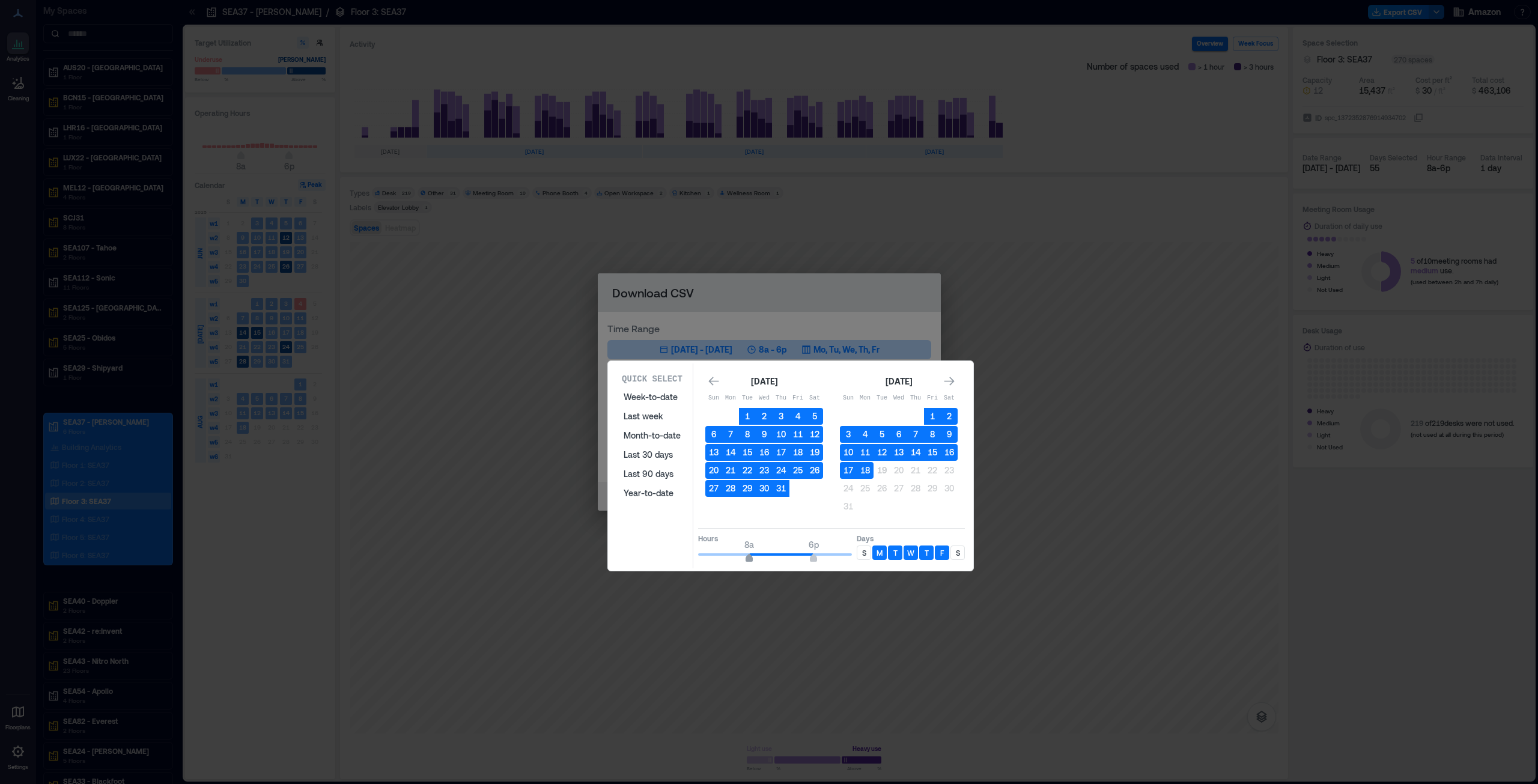
type input "*"
click at [745, 398] on span "7a" at bounding box center [744, 559] width 7 height 5
type input "**"
drag, startPoint x: 810, startPoint y: 556, endPoint x: 819, endPoint y: 555, distance: 9.1
click at [769, 398] on span "7p" at bounding box center [820, 559] width 7 height 5
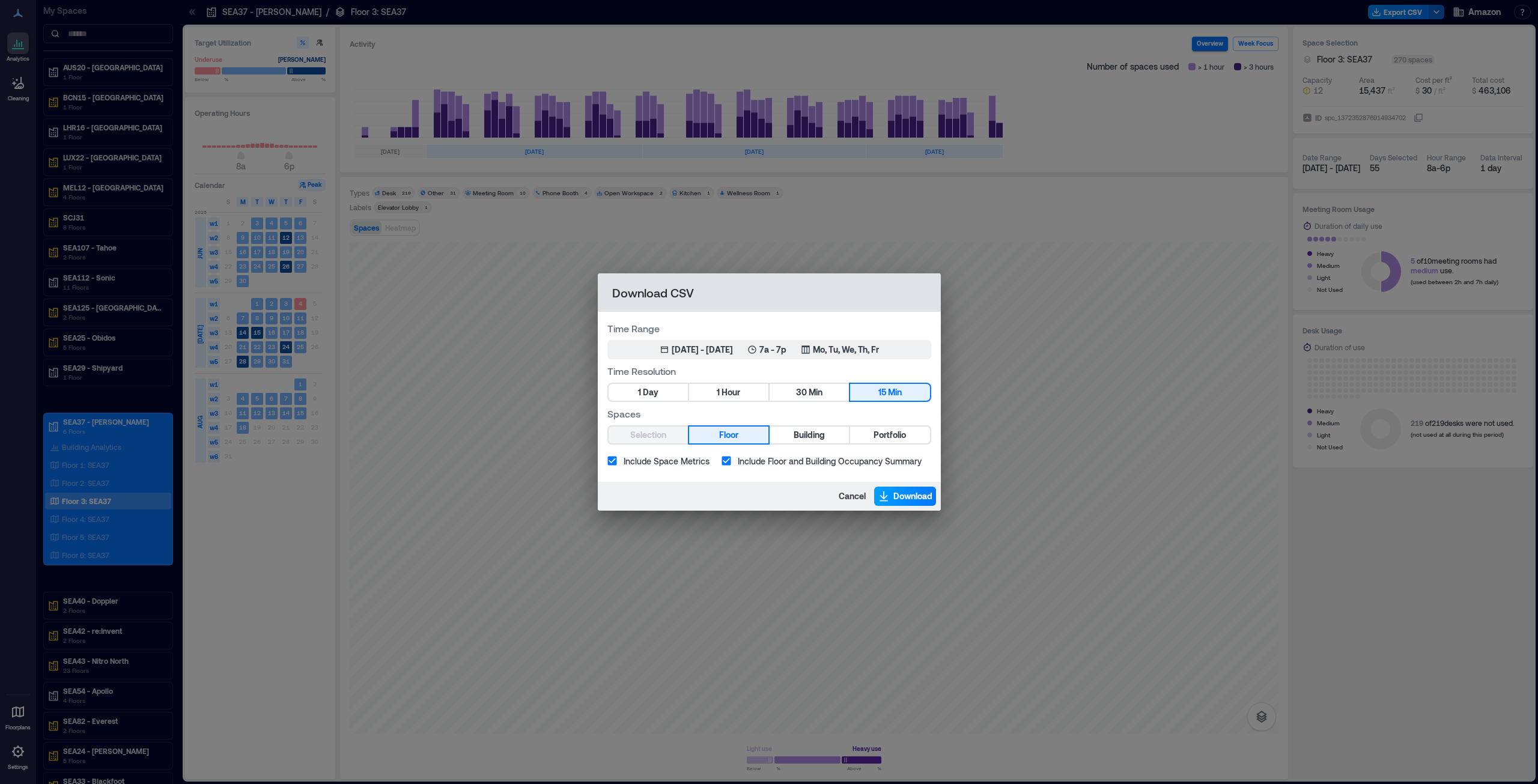
click at [769, 398] on span "Download" at bounding box center [913, 495] width 39 height 12
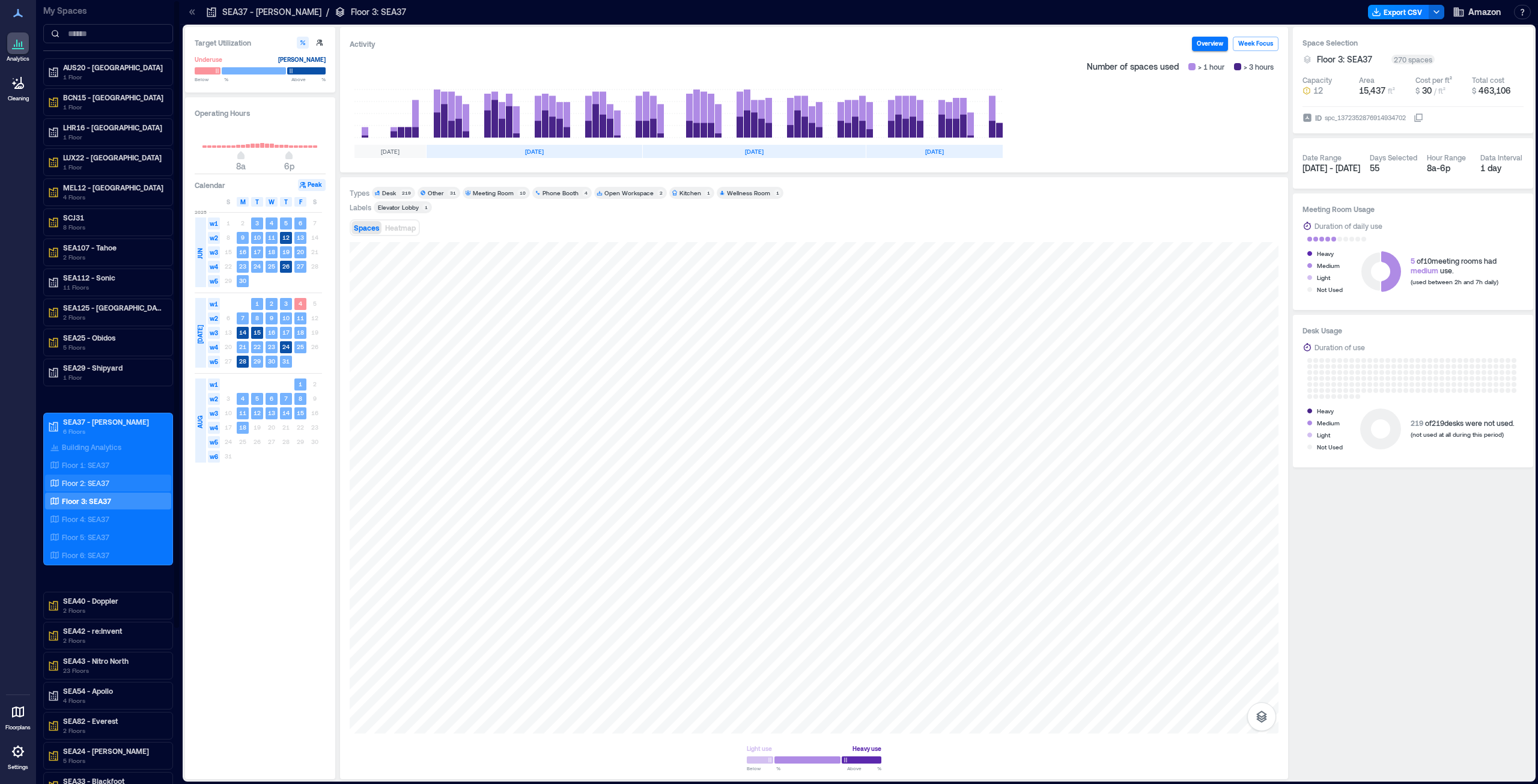
click at [84, 398] on p "Floor 2: SEA37" at bounding box center [85, 482] width 47 height 9
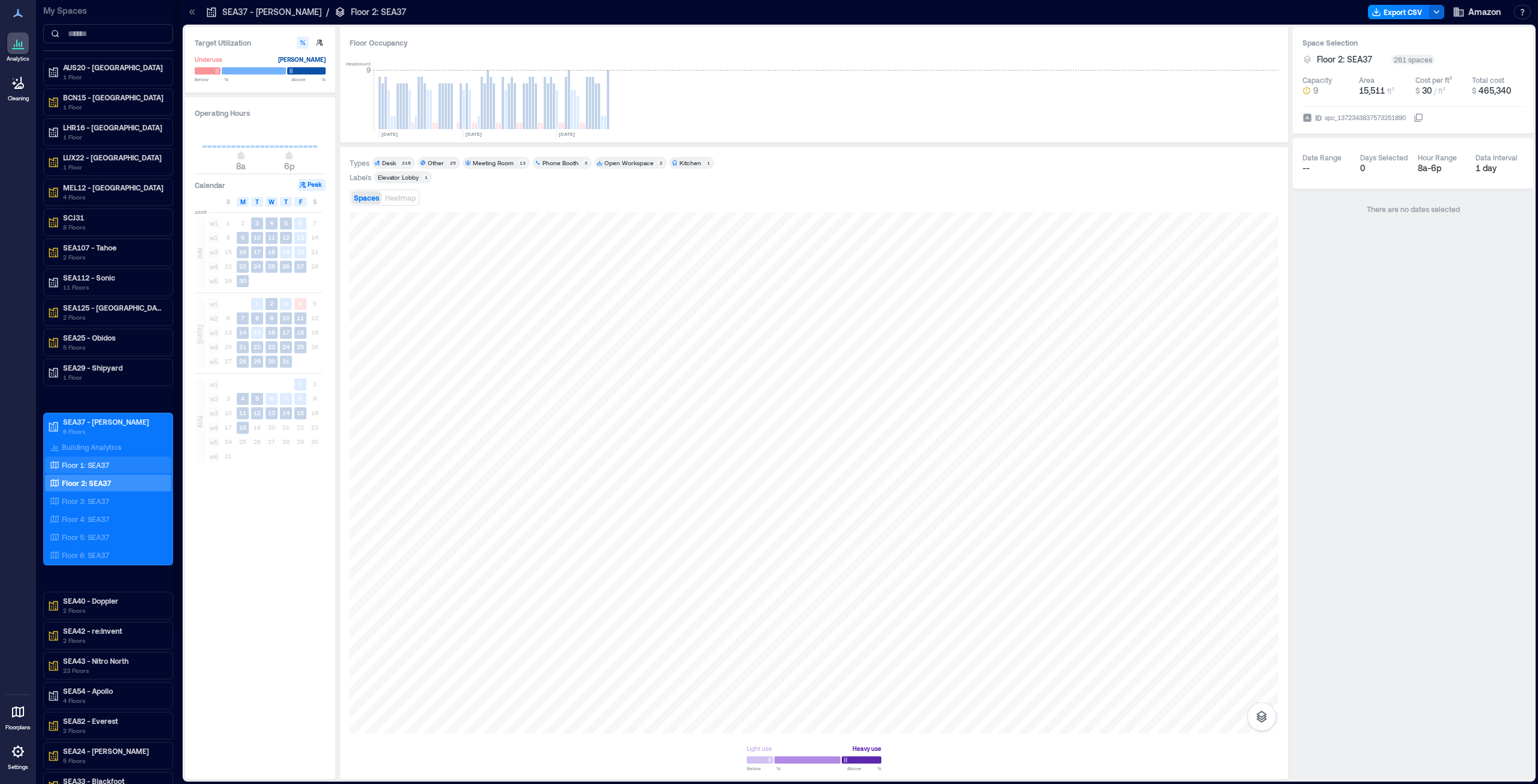
click at [102, 398] on p "Floor 1: SEA37" at bounding box center [85, 465] width 47 height 9
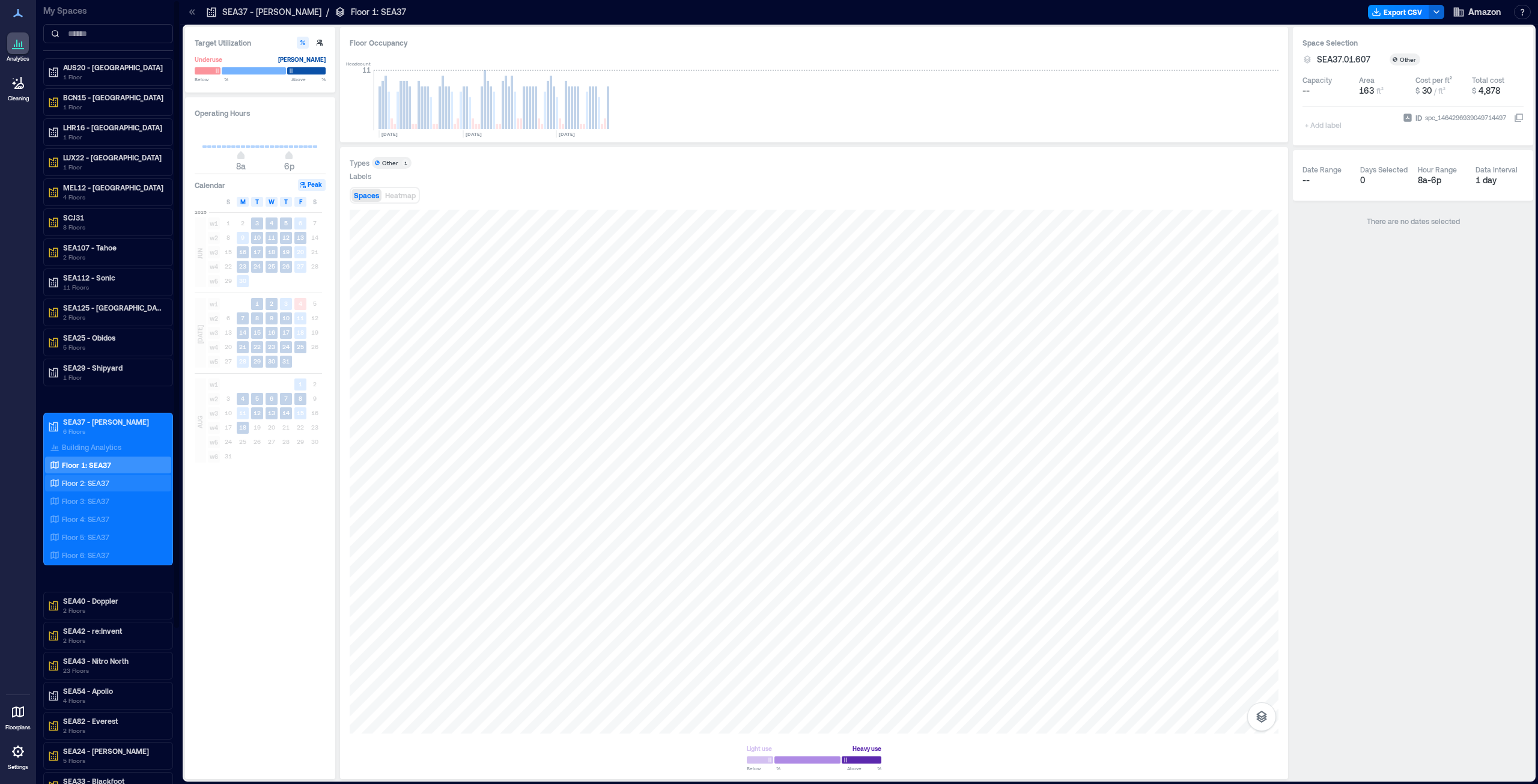
click at [84, 398] on p "Floor 2: SEA37" at bounding box center [85, 482] width 47 height 9
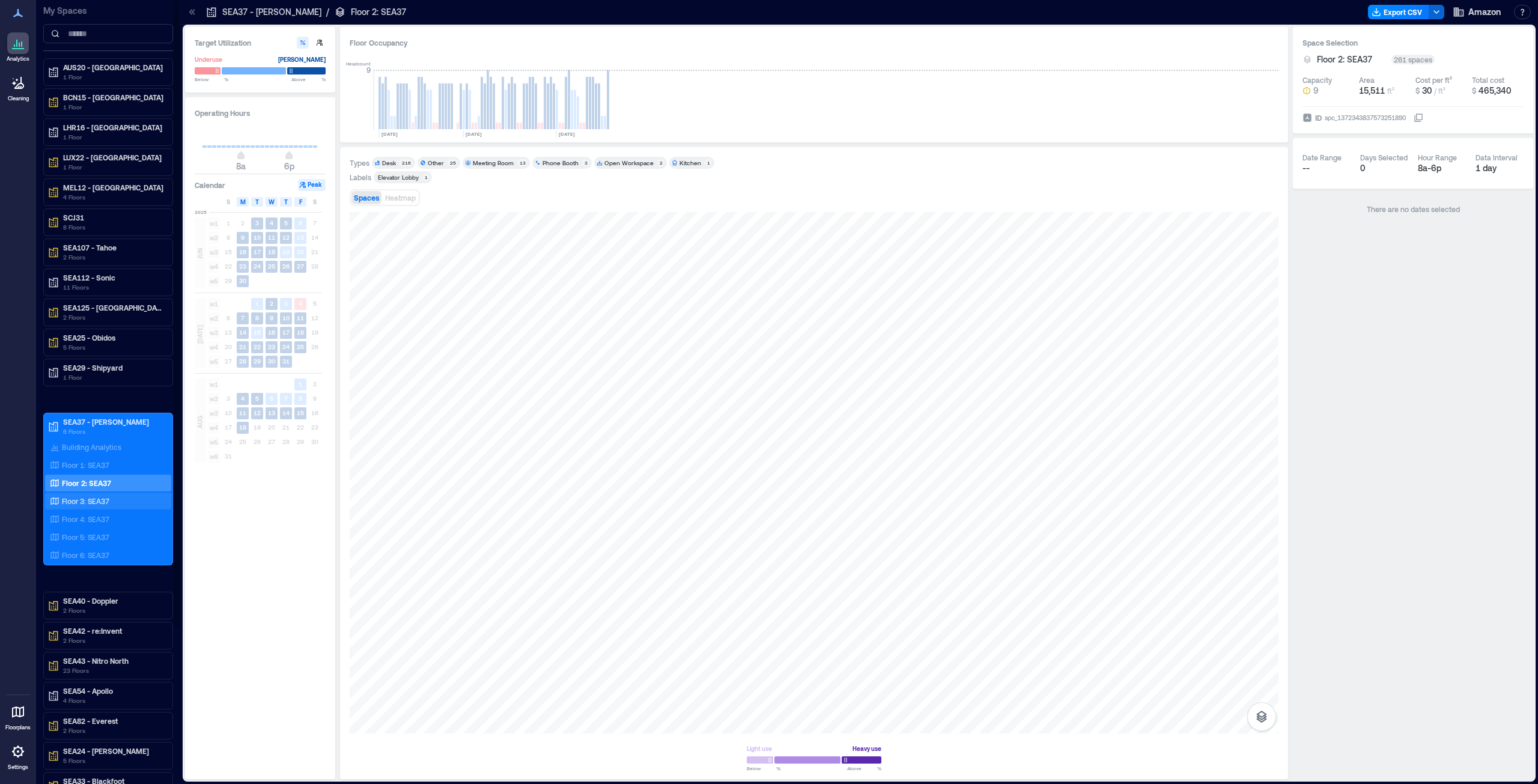
click at [89, 398] on p "Floor 3: SEA37" at bounding box center [85, 501] width 47 height 9
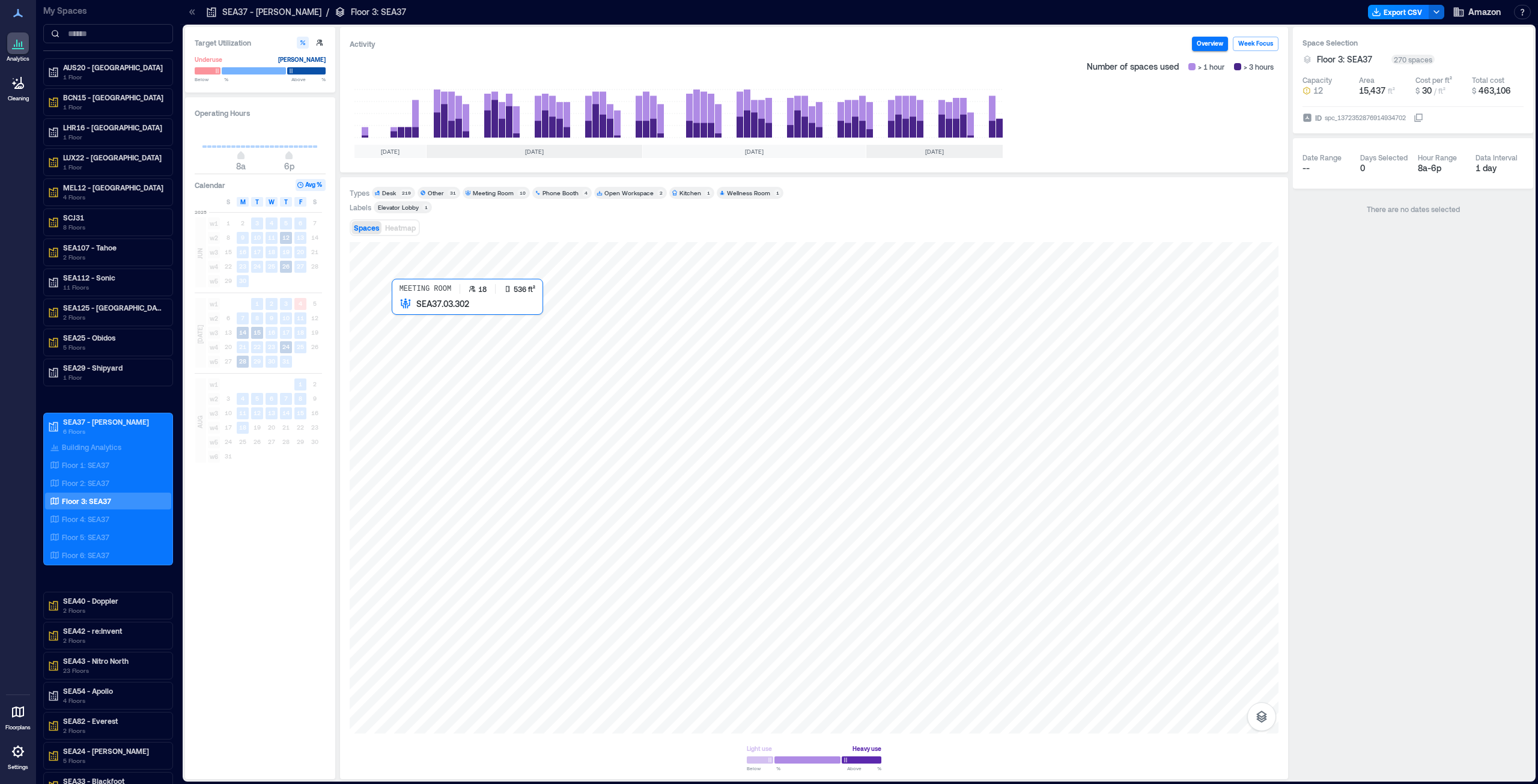
click at [422, 350] on div at bounding box center [814, 487] width 929 height 492
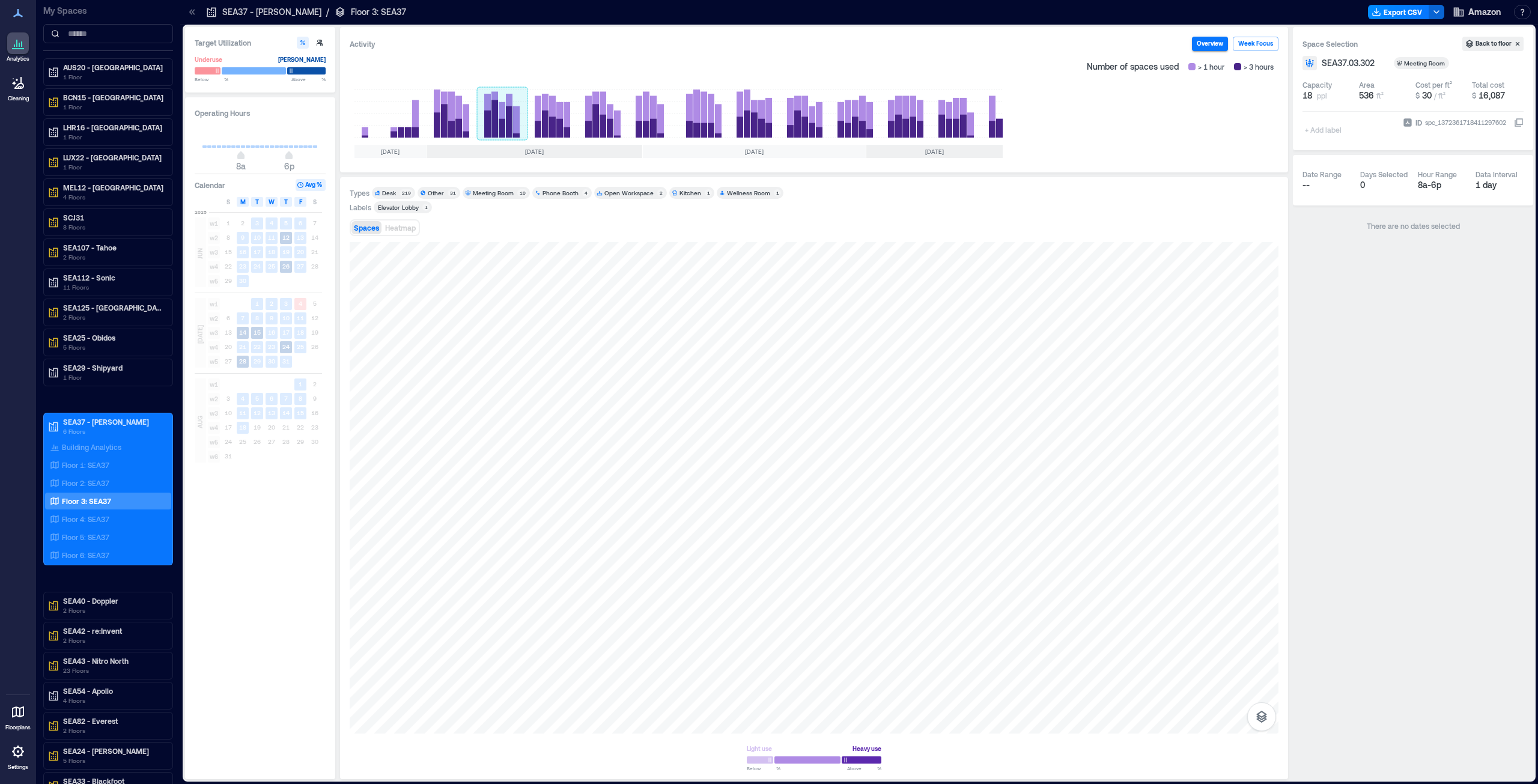
click at [513, 124] on rect at bounding box center [502, 113] width 51 height 48
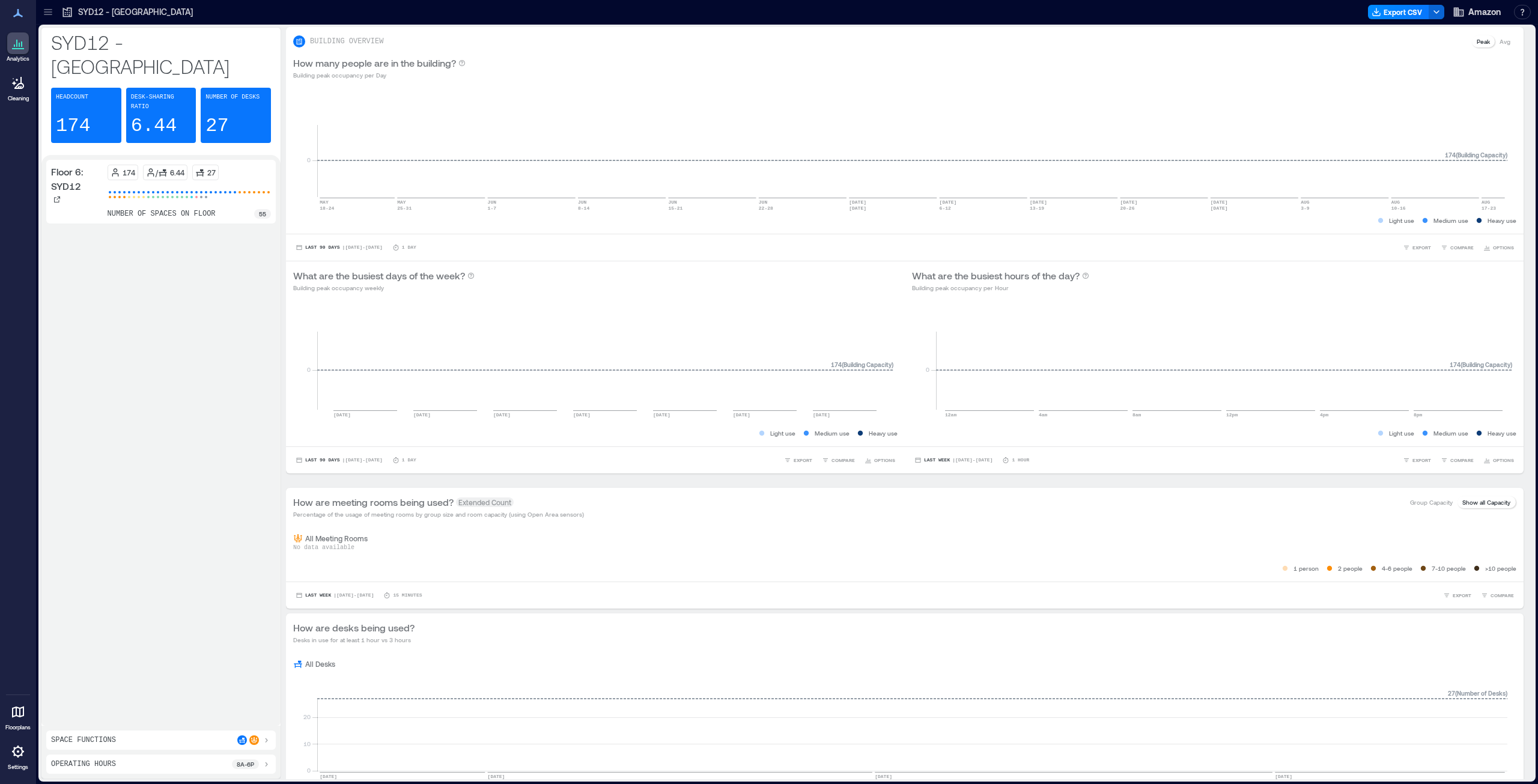
click at [53, 13] on icon at bounding box center [48, 12] width 12 height 12
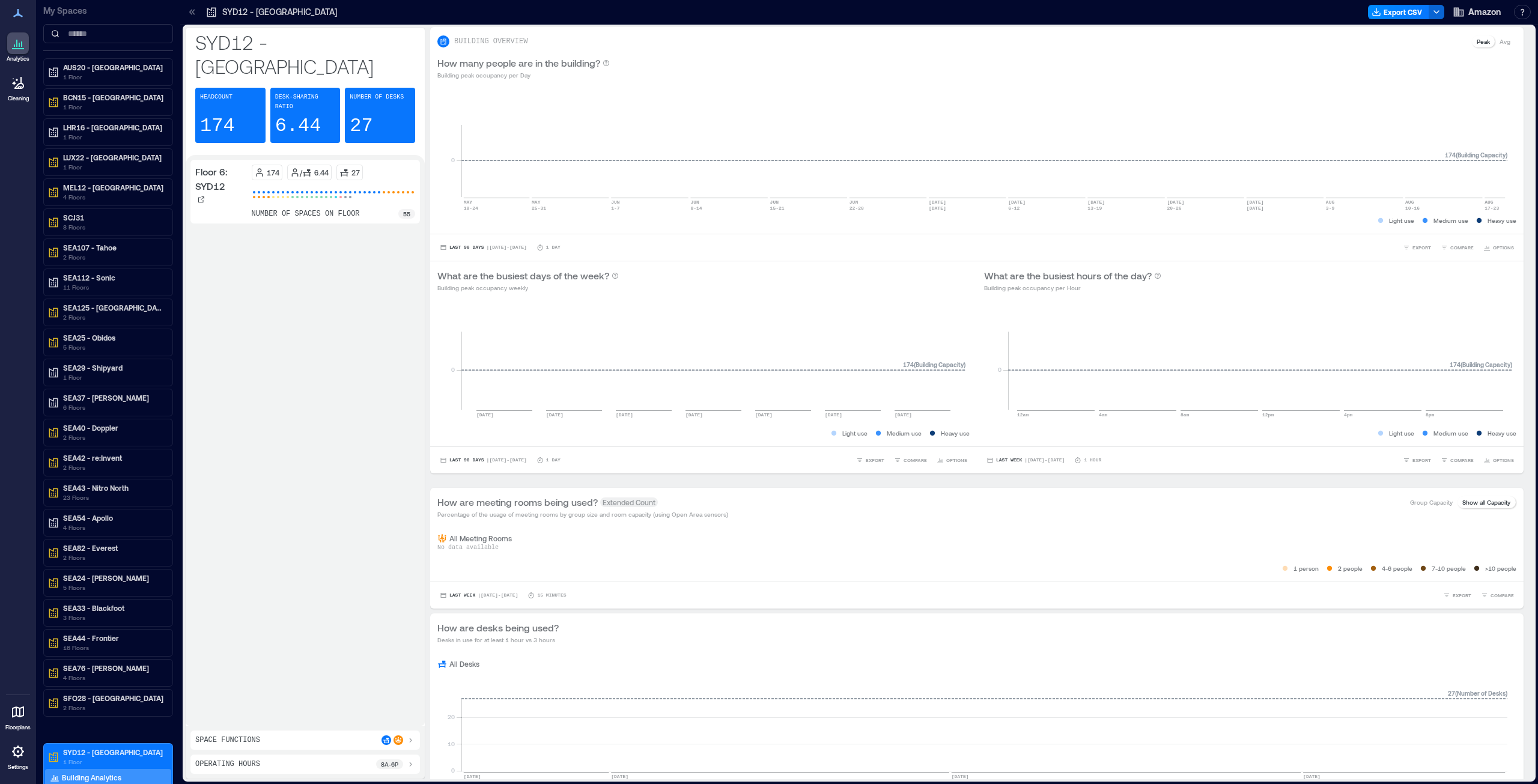
drag, startPoint x: 108, startPoint y: 399, endPoint x: 245, endPoint y: 469, distance: 153.8
click at [108, 399] on p "SEA37 - [PERSON_NAME]" at bounding box center [113, 398] width 101 height 9
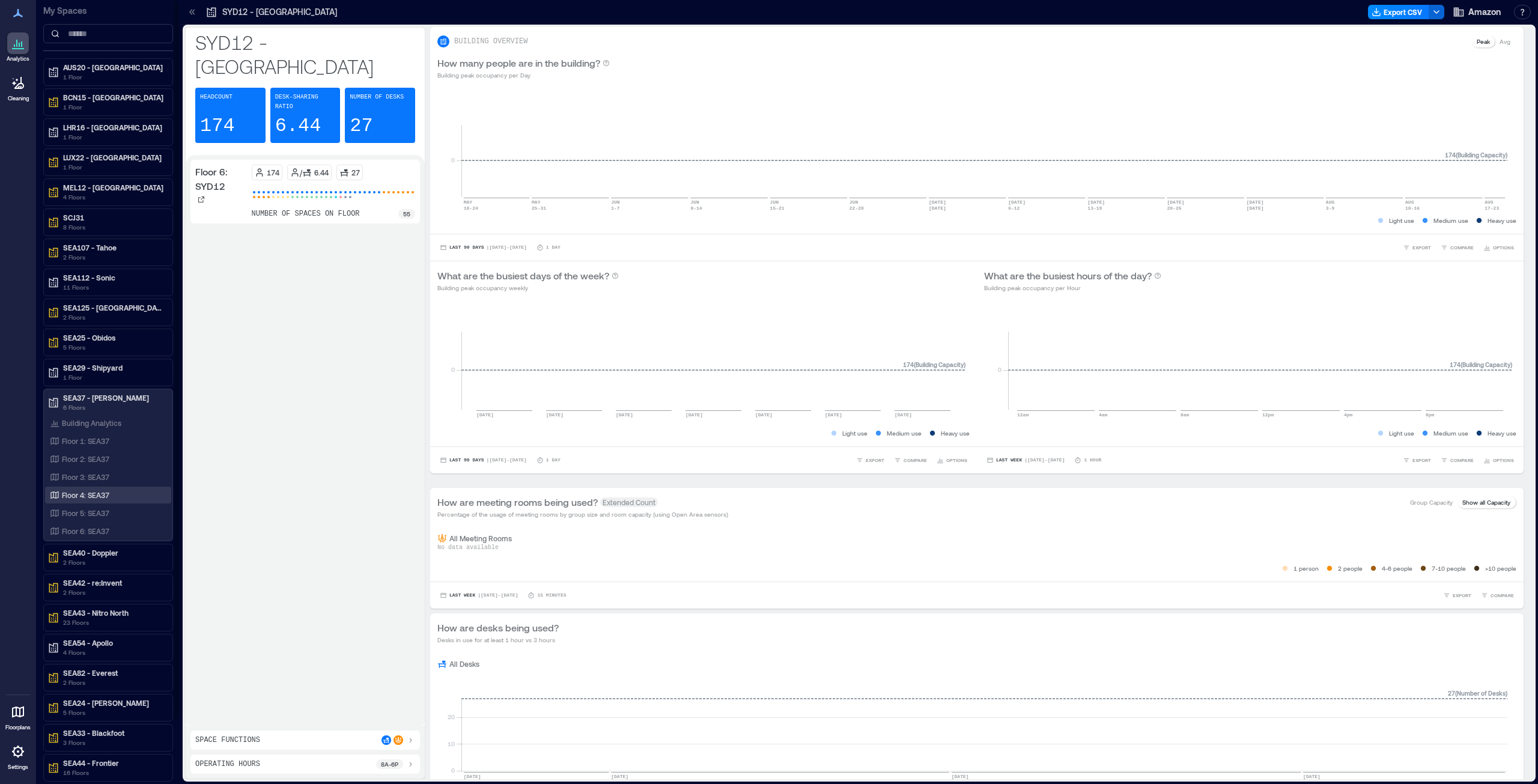
click at [98, 494] on p "Floor 4: SEA37" at bounding box center [85, 494] width 47 height 9
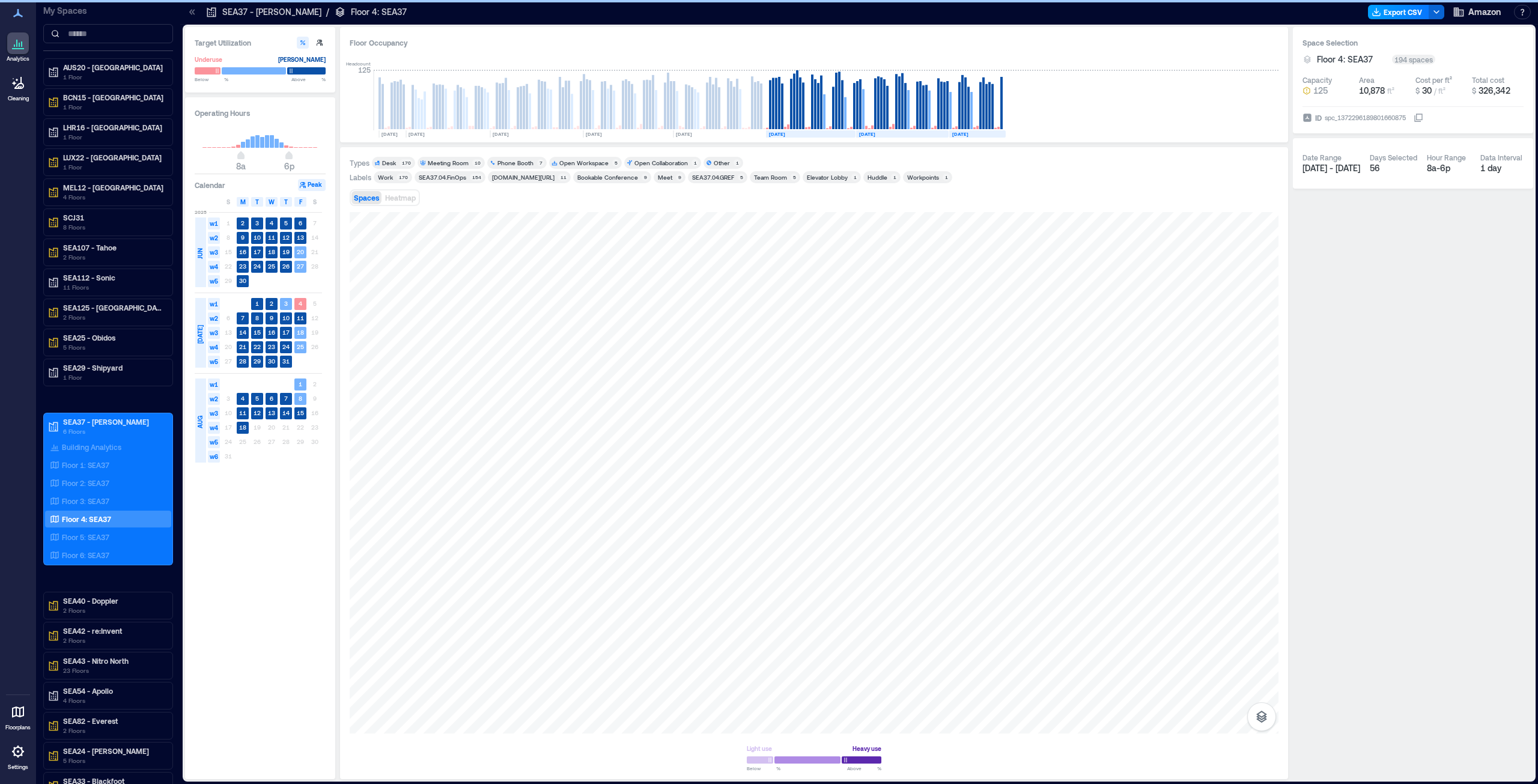
click at [1411, 10] on button "Export CSV" at bounding box center [1399, 12] width 61 height 15
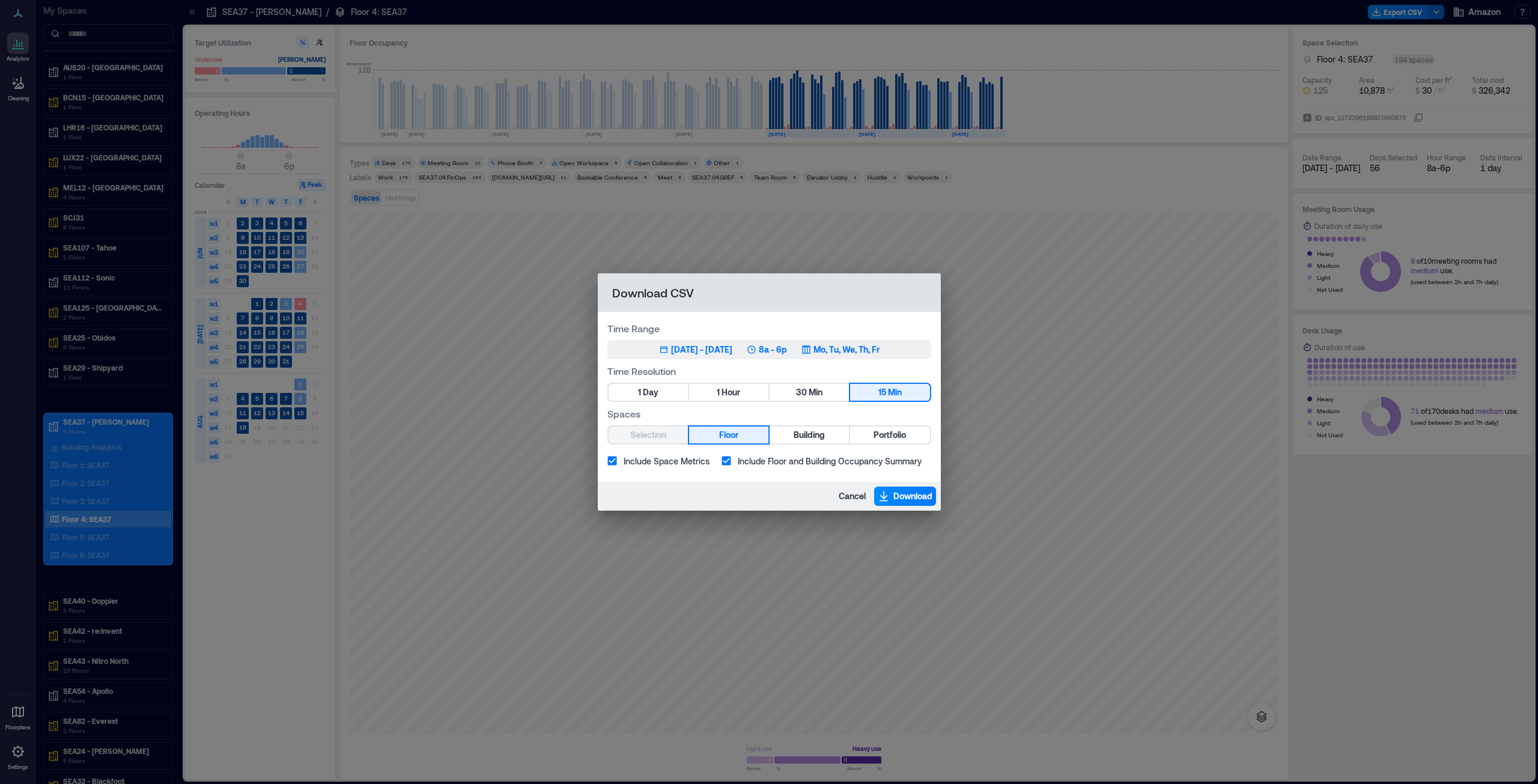
click at [783, 347] on p "8a - 6p" at bounding box center [773, 350] width 29 height 12
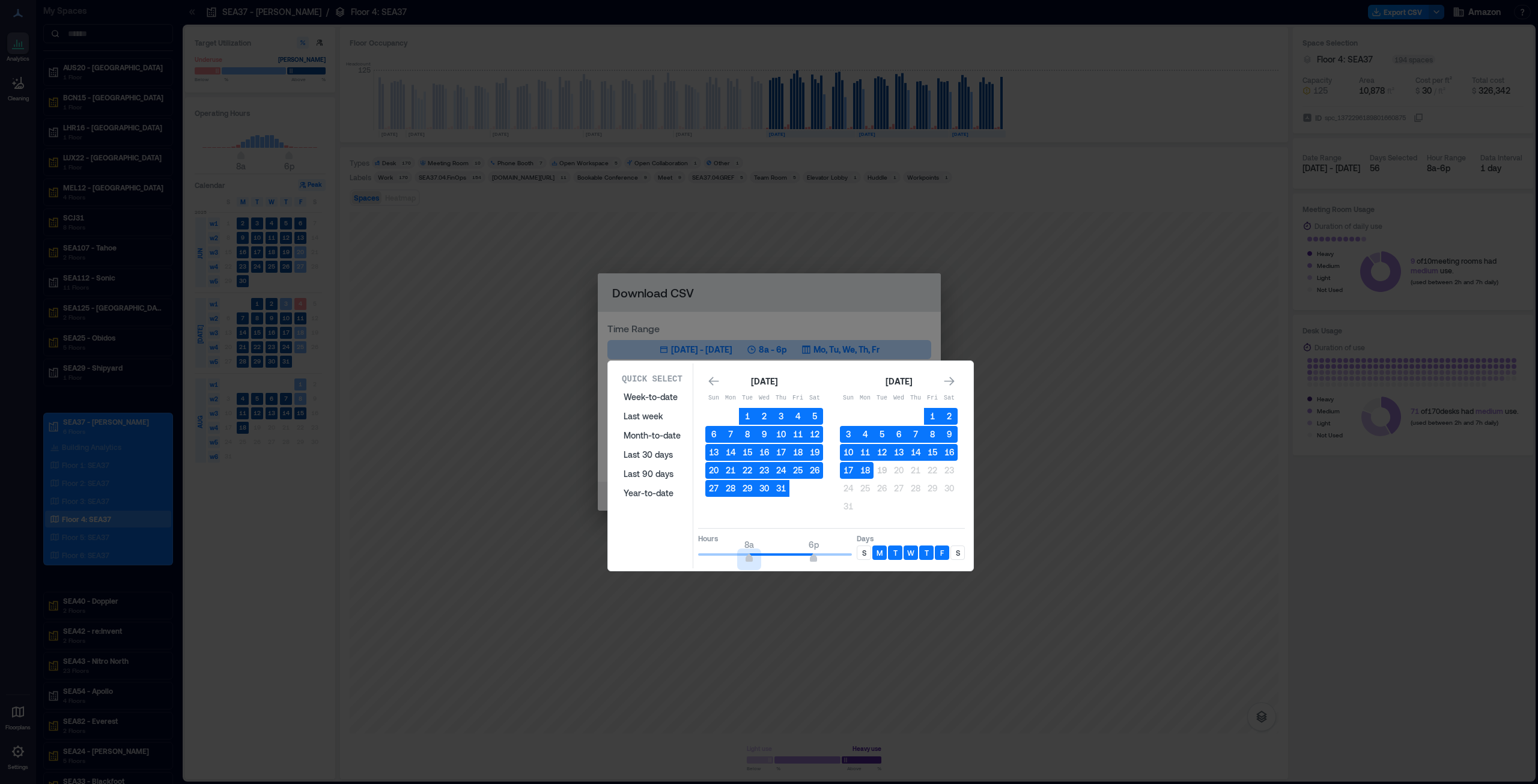
type input "*"
click at [744, 560] on span "7a" at bounding box center [744, 559] width 7 height 5
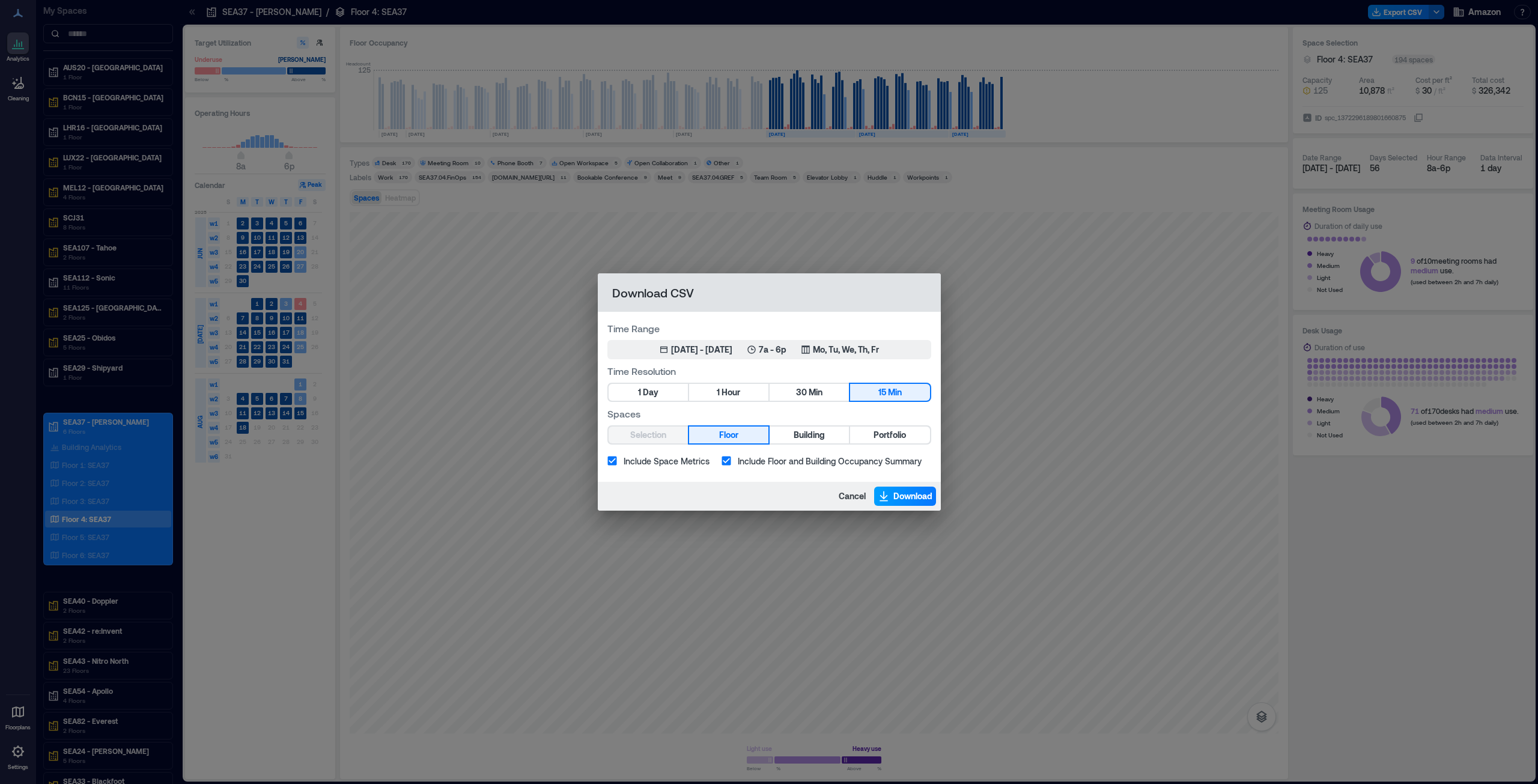
click at [909, 495] on span "Download" at bounding box center [913, 495] width 39 height 12
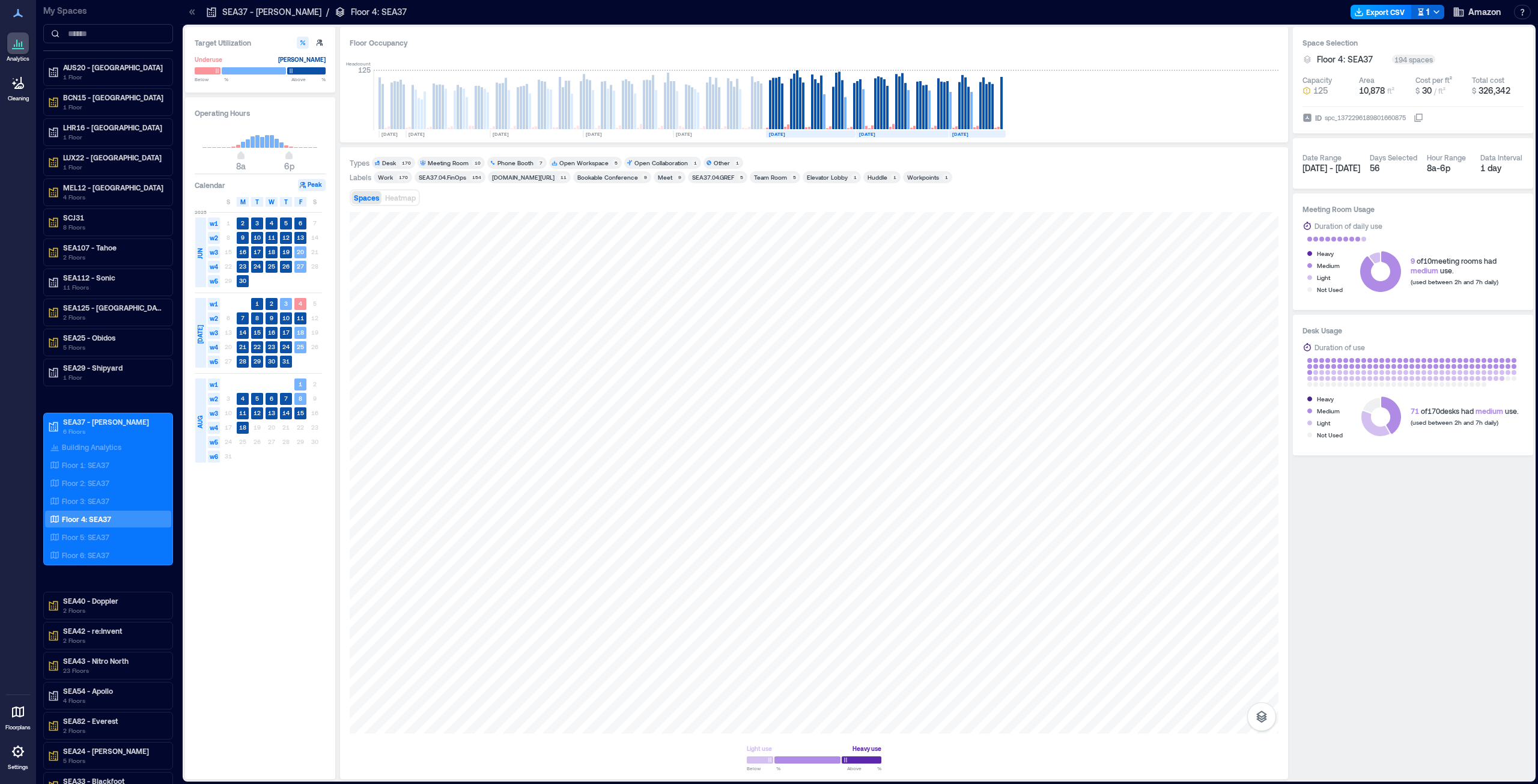
click at [1377, 11] on button "Export CSV" at bounding box center [1381, 12] width 61 height 15
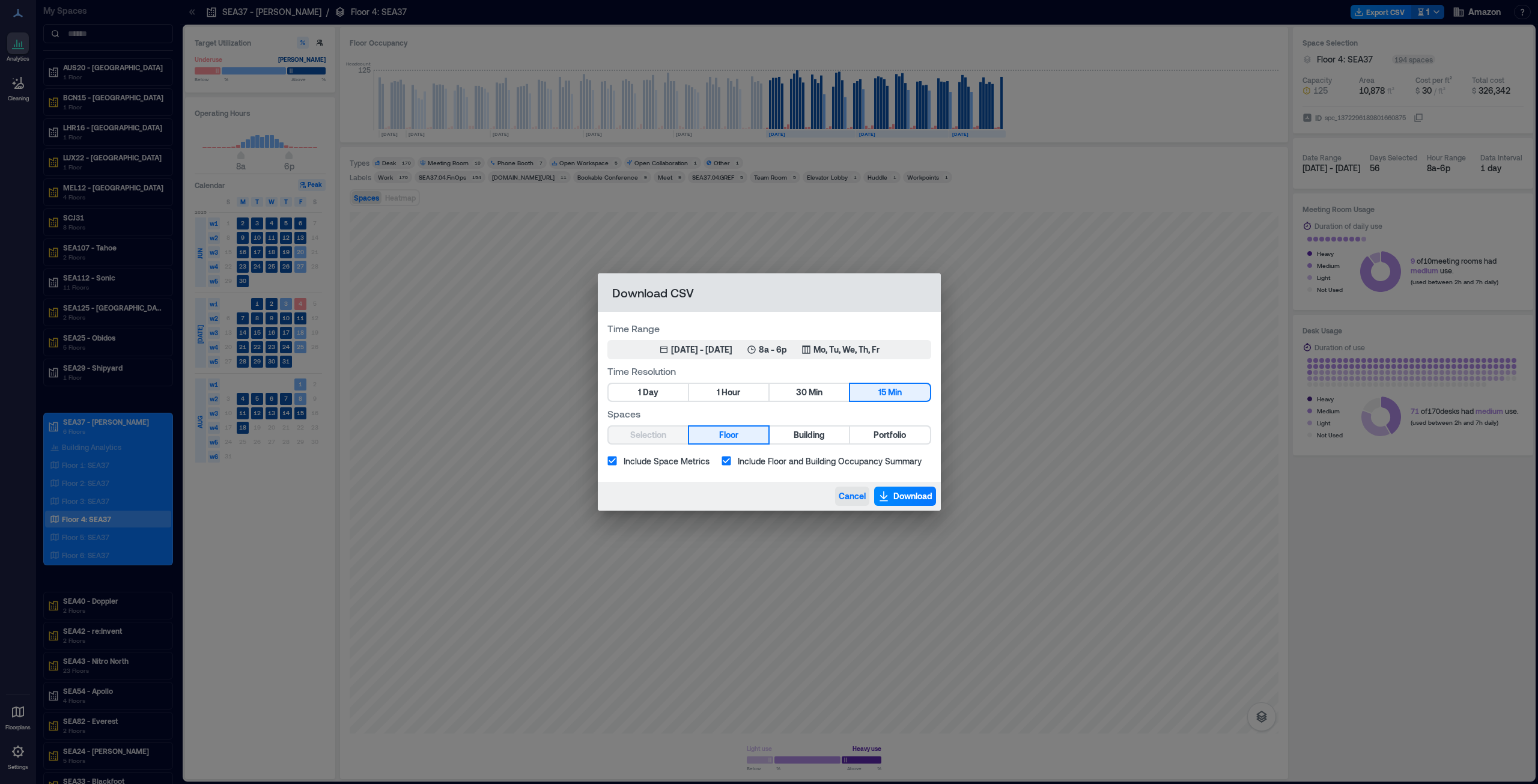
click at [848, 492] on span "Cancel" at bounding box center [852, 495] width 27 height 12
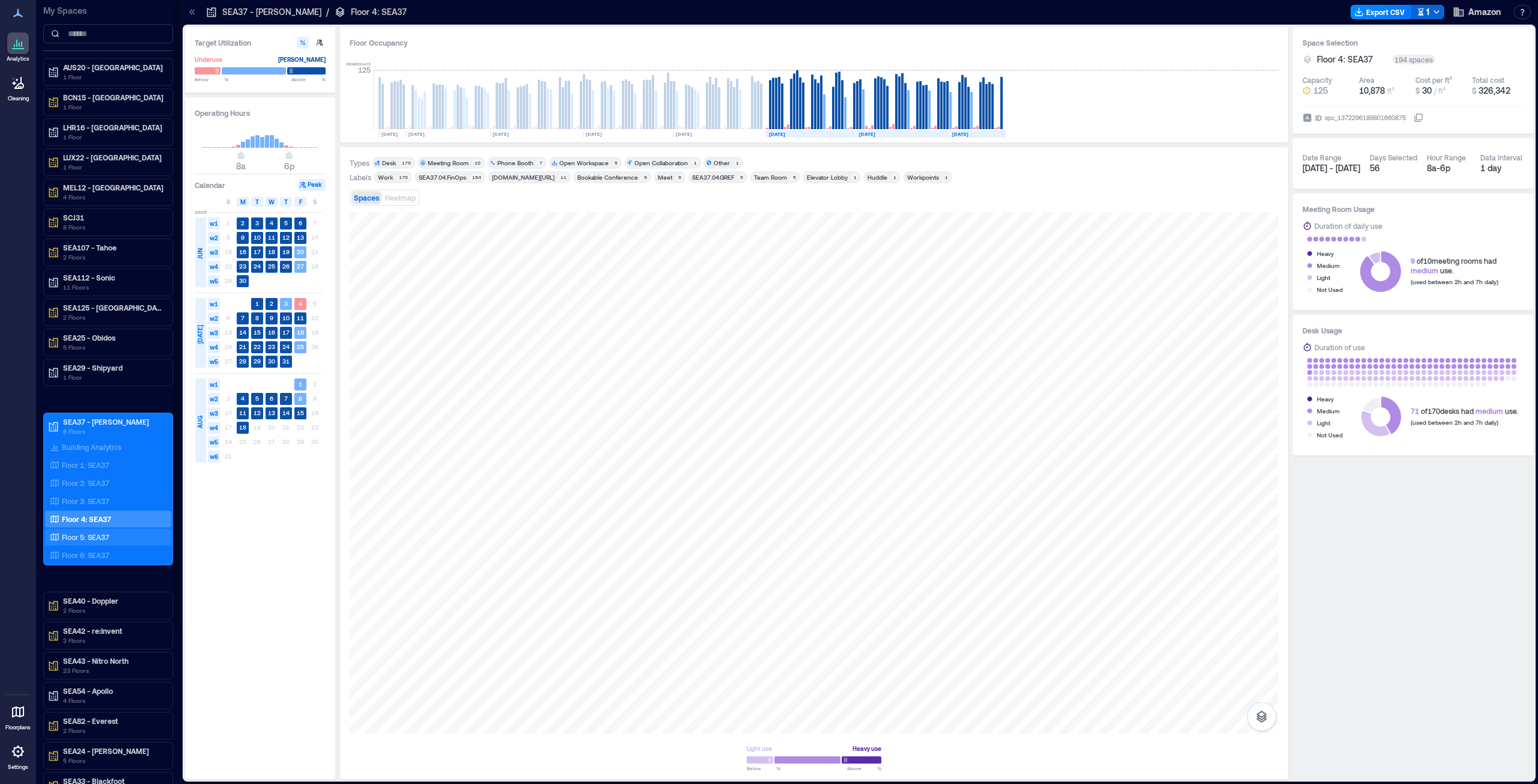
click at [81, 537] on p "Floor 5: SEA37" at bounding box center [85, 537] width 47 height 9
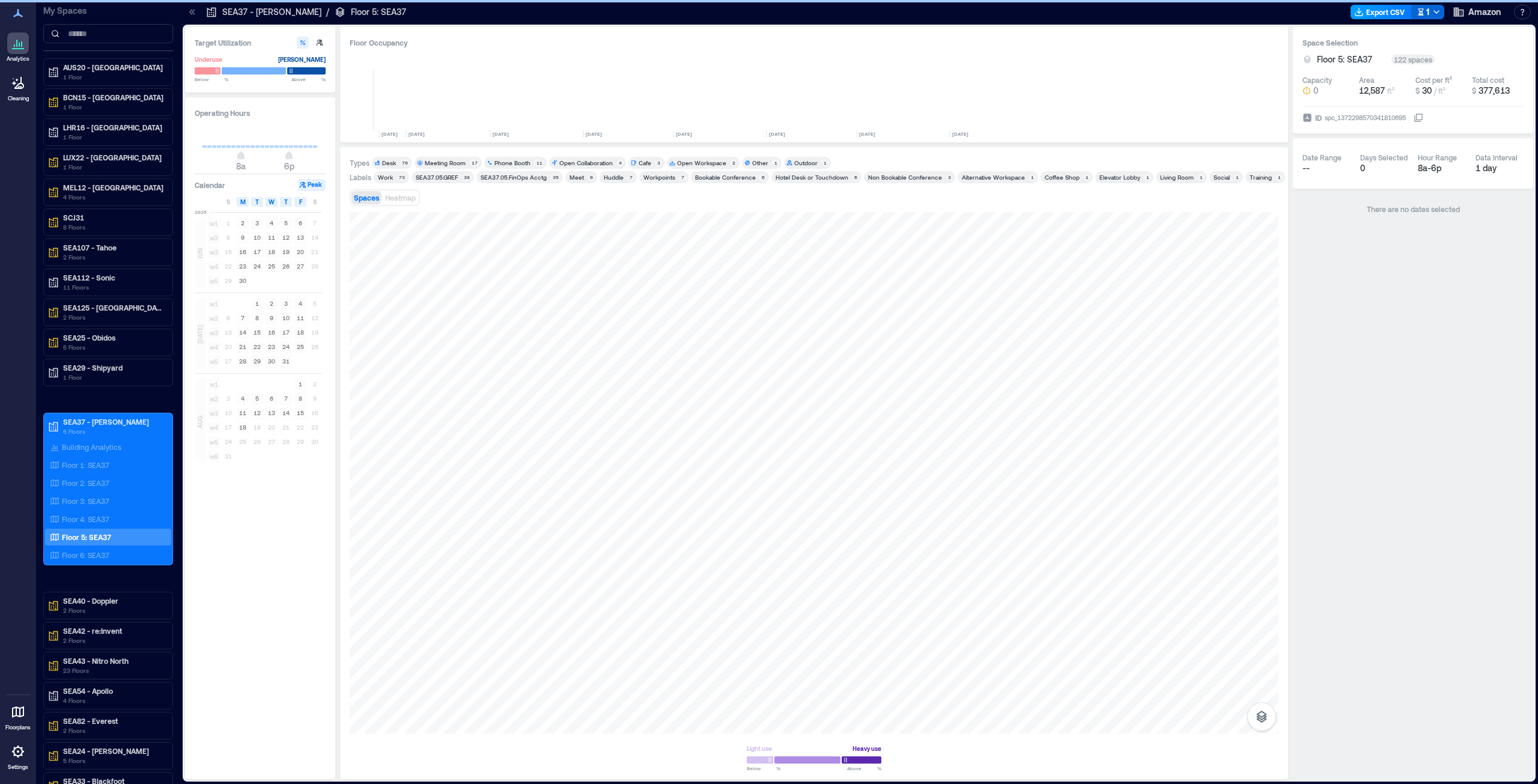
click at [1377, 9] on button "Export CSV" at bounding box center [1381, 12] width 61 height 15
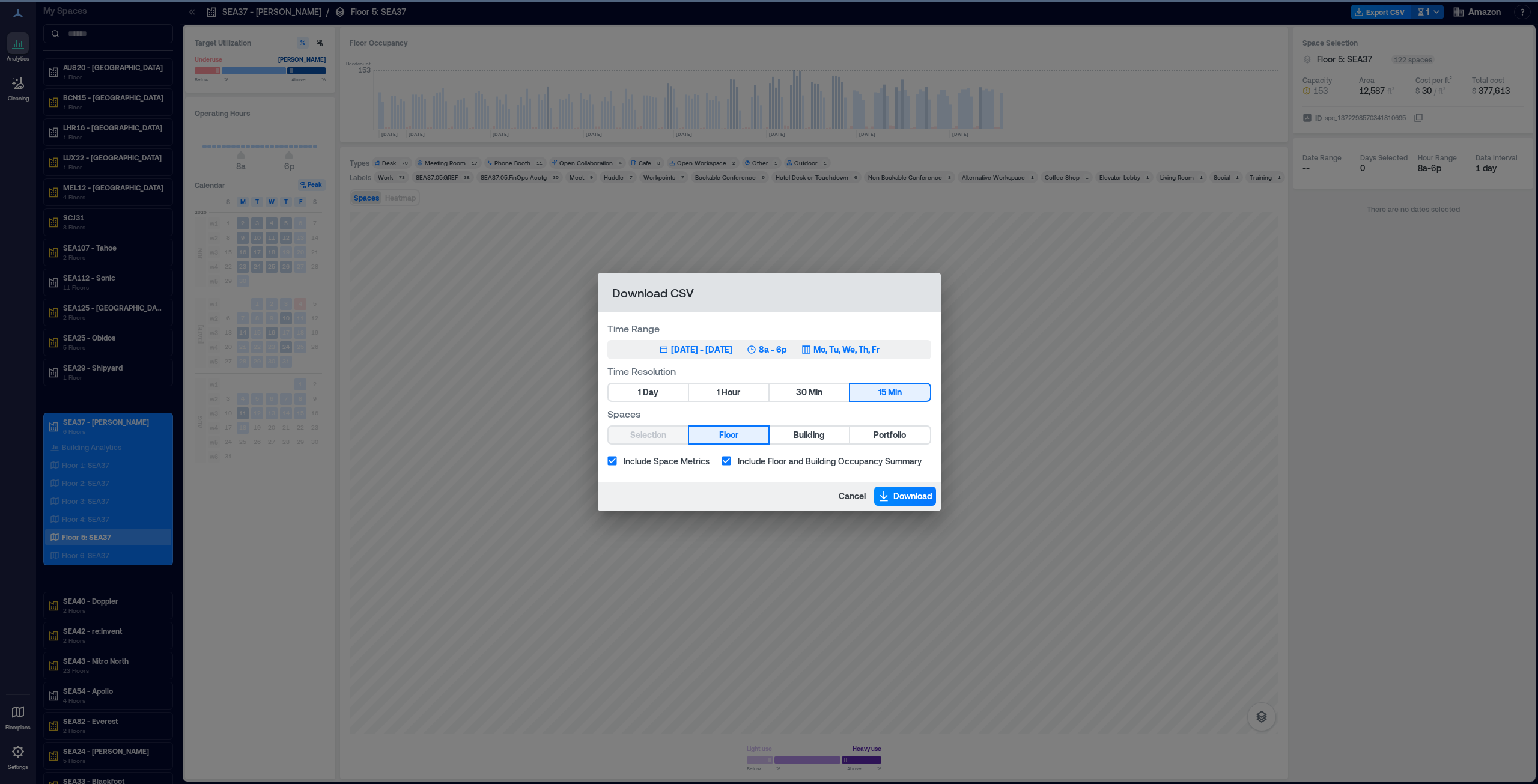
click at [782, 348] on p "8a - 6p" at bounding box center [773, 350] width 29 height 12
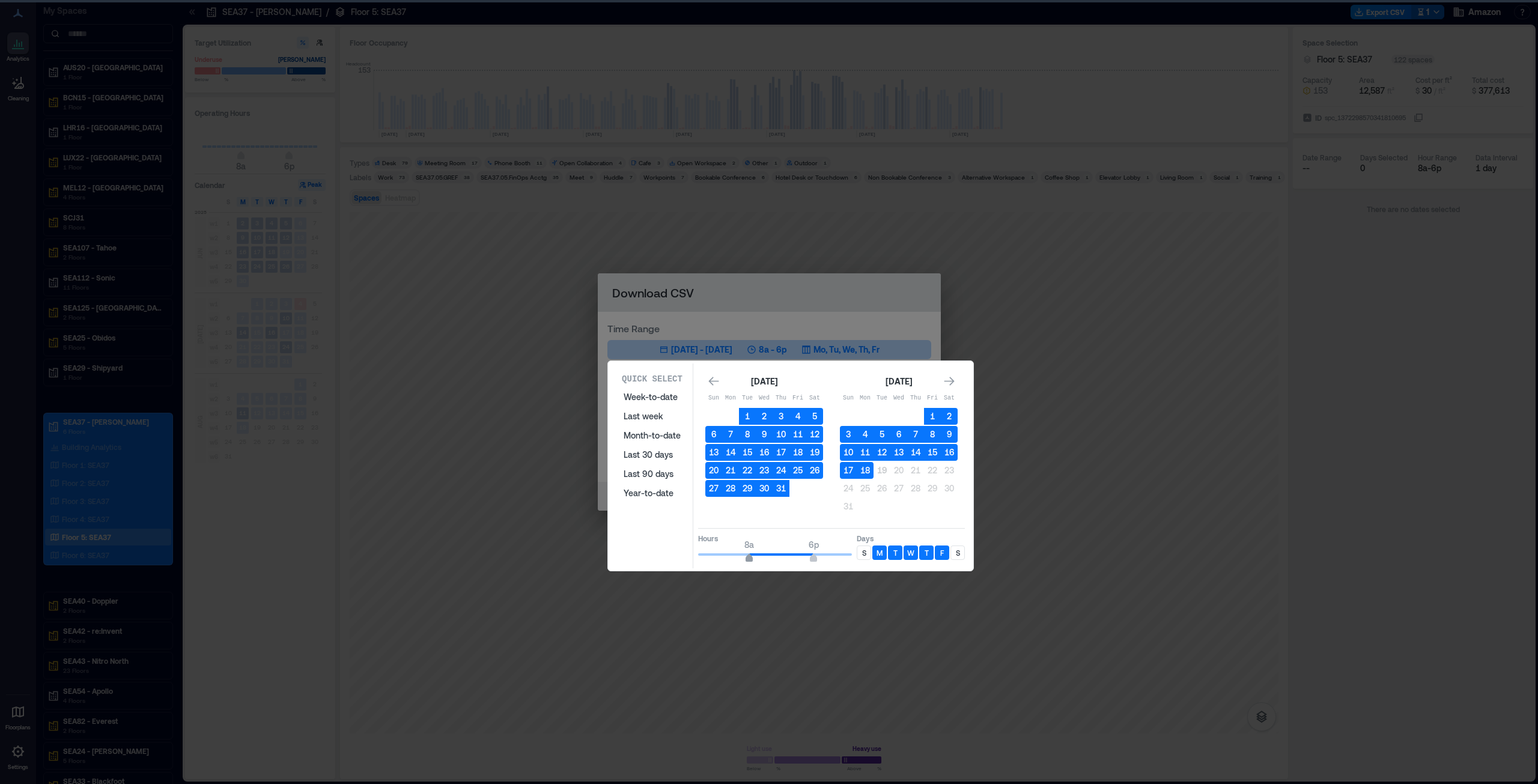
type input "*"
click at [740, 559] on span "7a" at bounding box center [744, 559] width 7 height 5
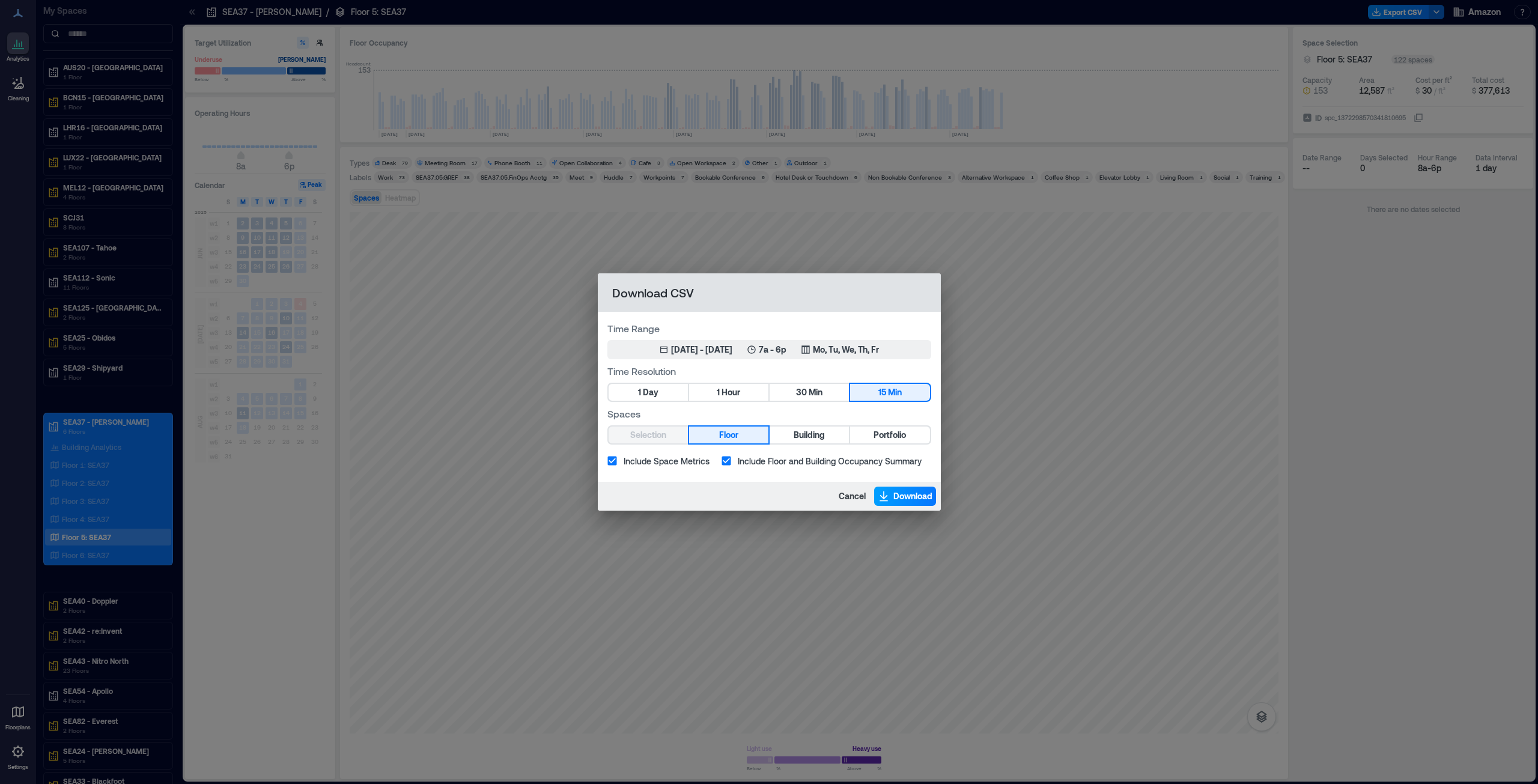
click at [909, 497] on span "Download" at bounding box center [913, 495] width 39 height 12
